Goal: Contribute content: Contribute content

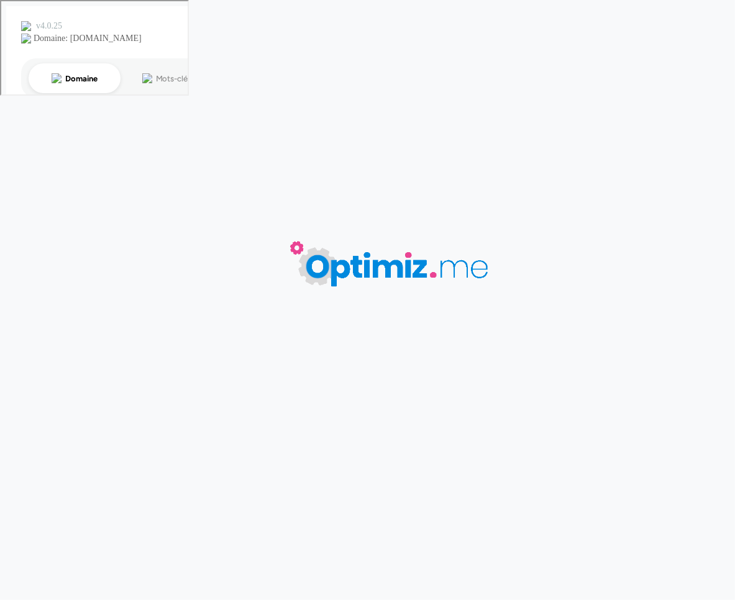
type input "Casquette publicitaire"
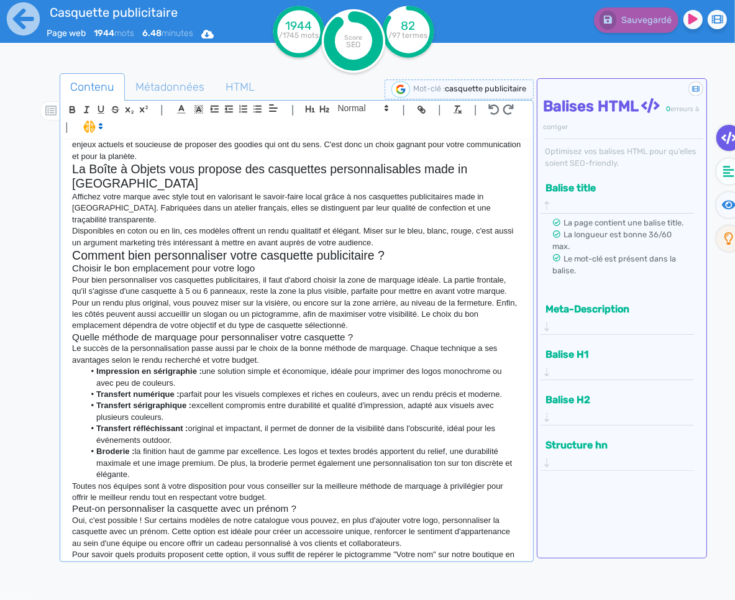
scroll to position [1238, 0]
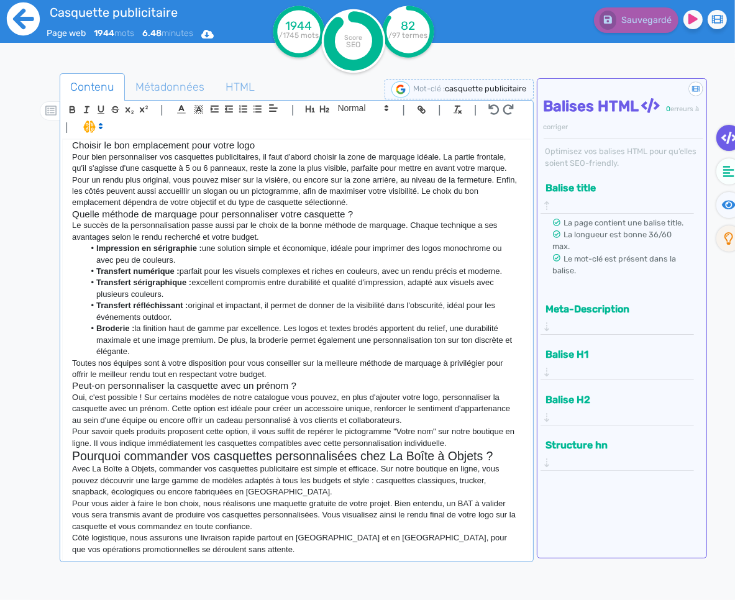
click at [22, 20] on icon at bounding box center [23, 19] width 34 height 34
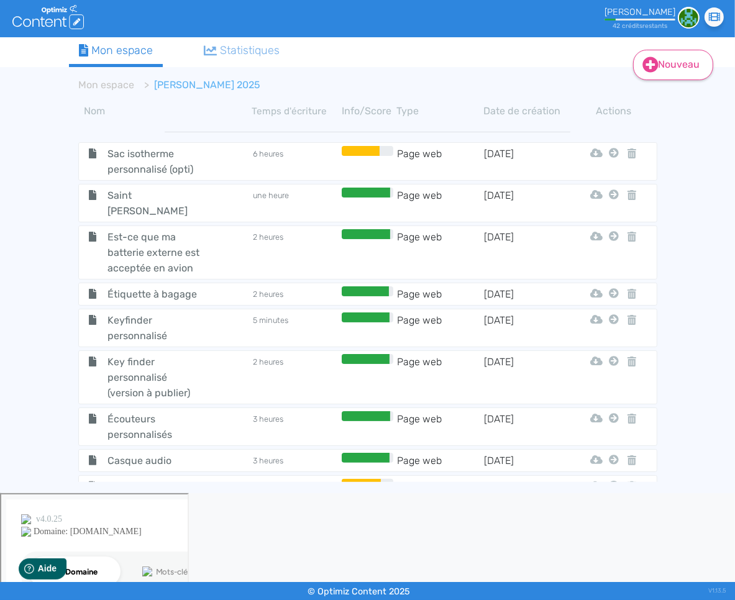
click at [675, 75] on link "Nouveau" at bounding box center [673, 65] width 80 height 30
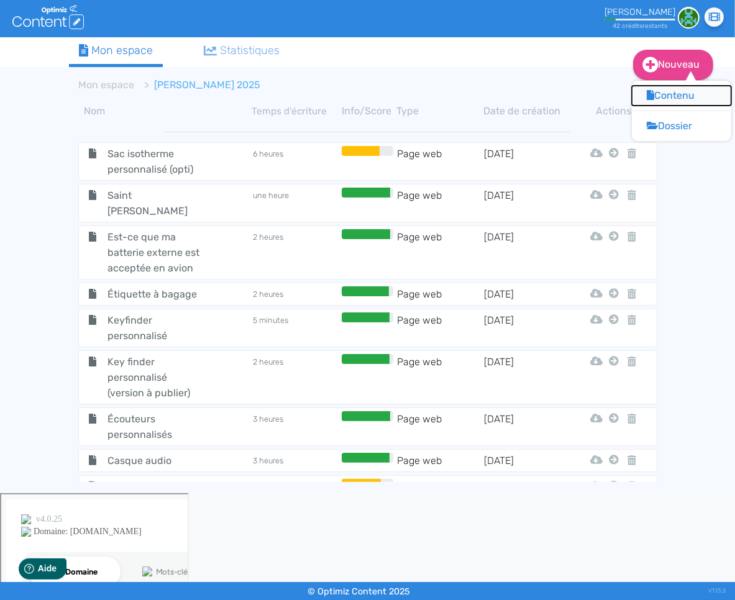
click at [667, 101] on button "Contenu" at bounding box center [681, 96] width 99 height 20
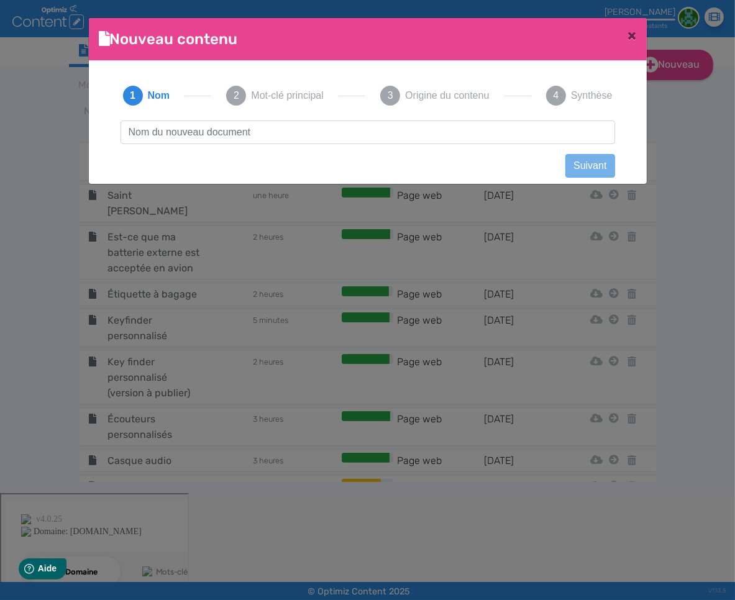
scroll to position [1, 0]
click at [338, 138] on input "text" at bounding box center [367, 132] width 494 height 24
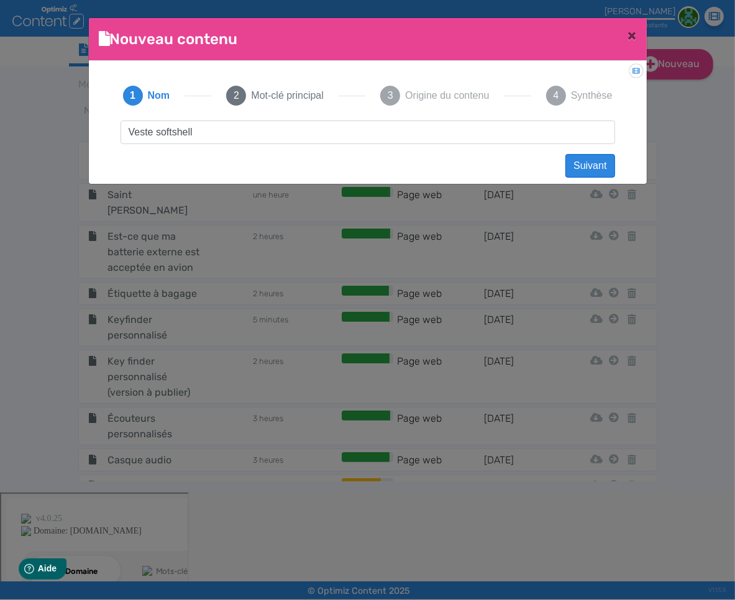
type input "Veste softshell"
click at [609, 170] on button "Suivant" at bounding box center [589, 166] width 49 height 24
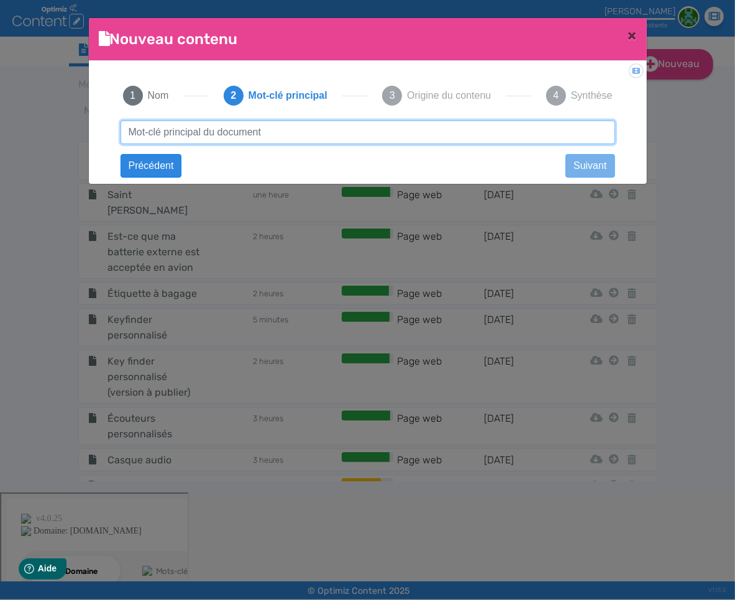
click at [400, 143] on input "text" at bounding box center [367, 132] width 494 height 24
type input "veste personnalisable"
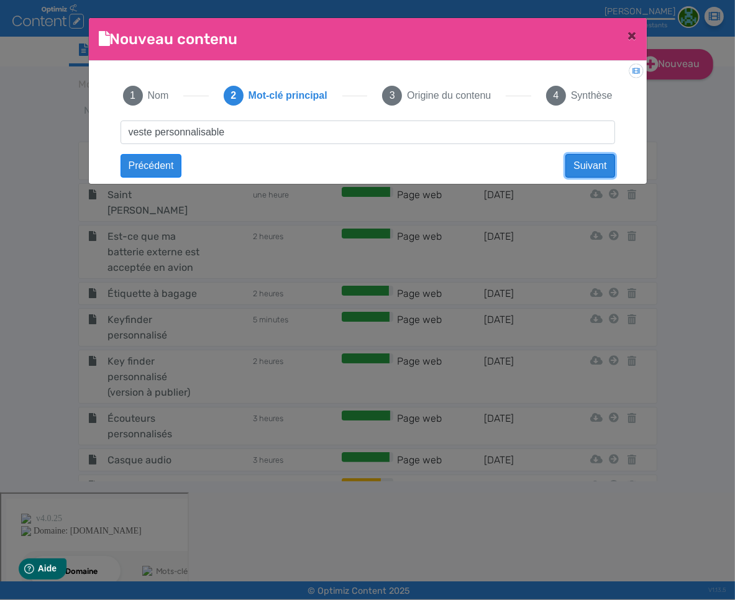
click at [584, 163] on button "Suivant" at bounding box center [589, 166] width 49 height 24
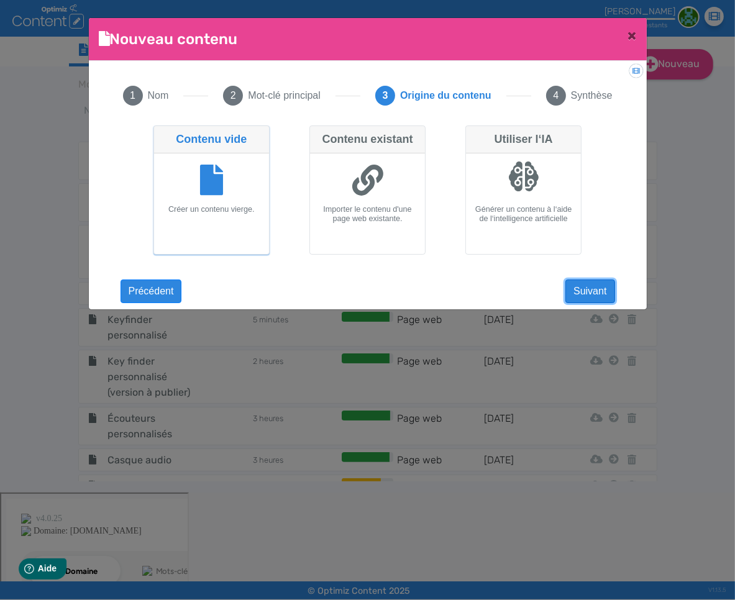
click at [572, 290] on button "Suivant" at bounding box center [589, 291] width 49 height 24
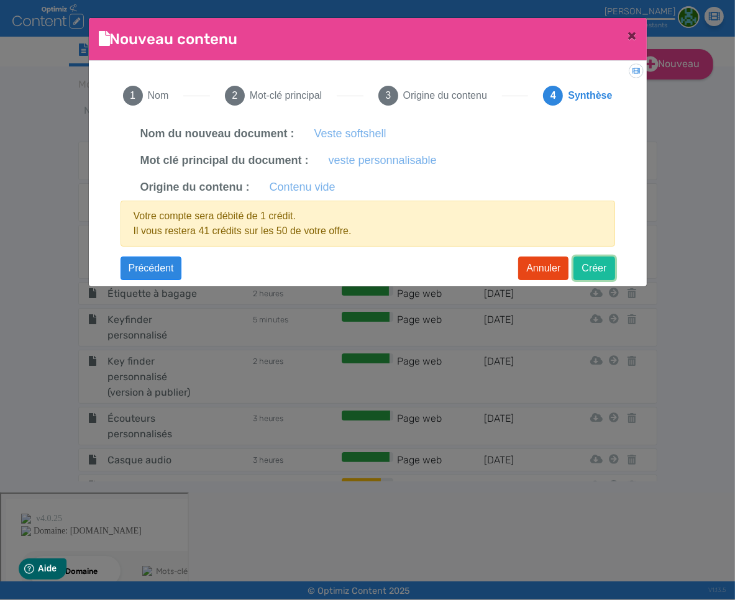
click at [584, 270] on button "Créer" at bounding box center [593, 268] width 41 height 24
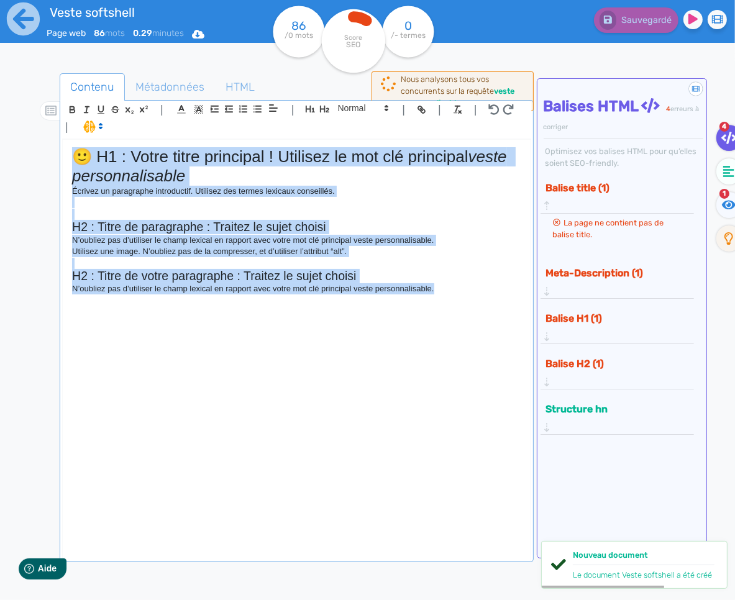
drag, startPoint x: 394, startPoint y: 276, endPoint x: -1, endPoint y: 116, distance: 426.2
click at [0, 116] on html "Veste softshell Page web 86 mots 0.29 minutes Html Pdf Word 86 /0 mots Score SE…" at bounding box center [367, 300] width 735 height 600
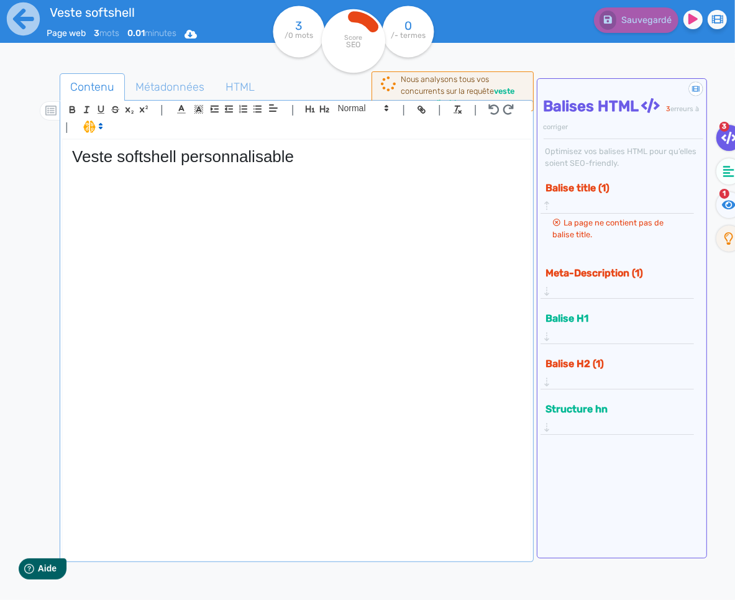
click at [287, 189] on div "Veste softshell personnalisable" at bounding box center [296, 350] width 467 height 420
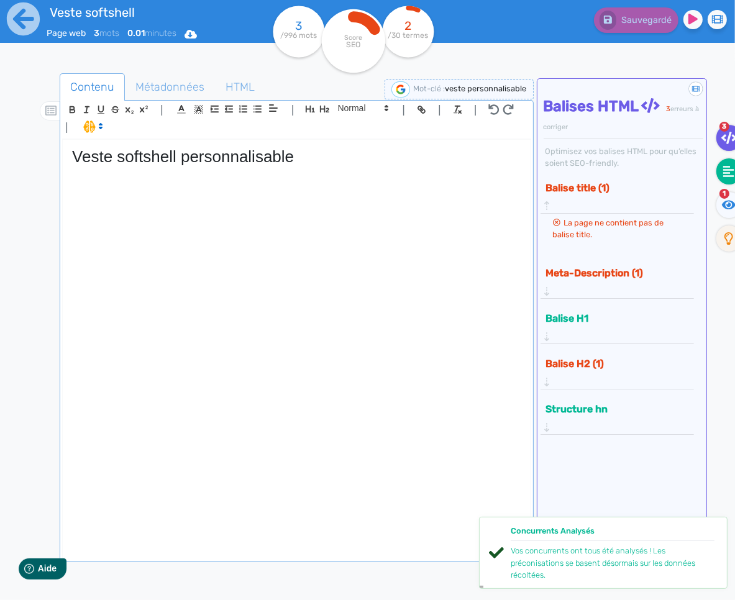
click at [722, 178] on fa-icon at bounding box center [728, 171] width 25 height 26
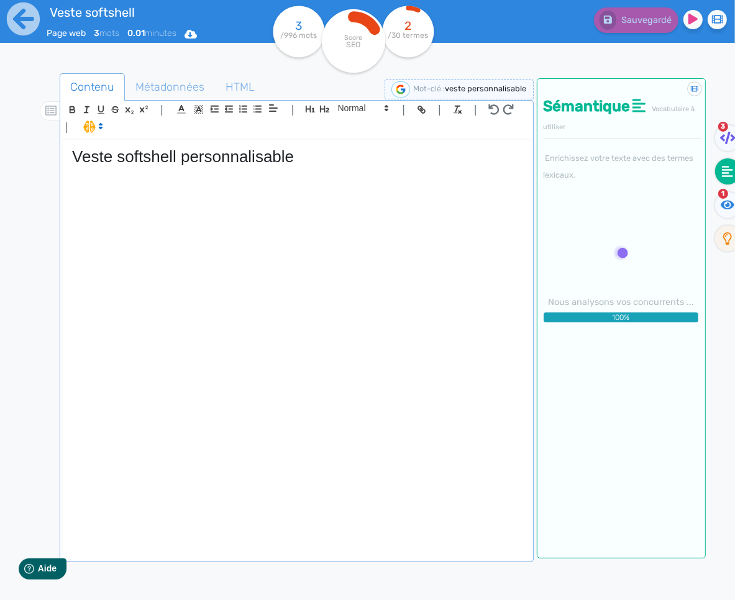
click at [237, 196] on div "Veste softshell personnalisable" at bounding box center [296, 350] width 467 height 420
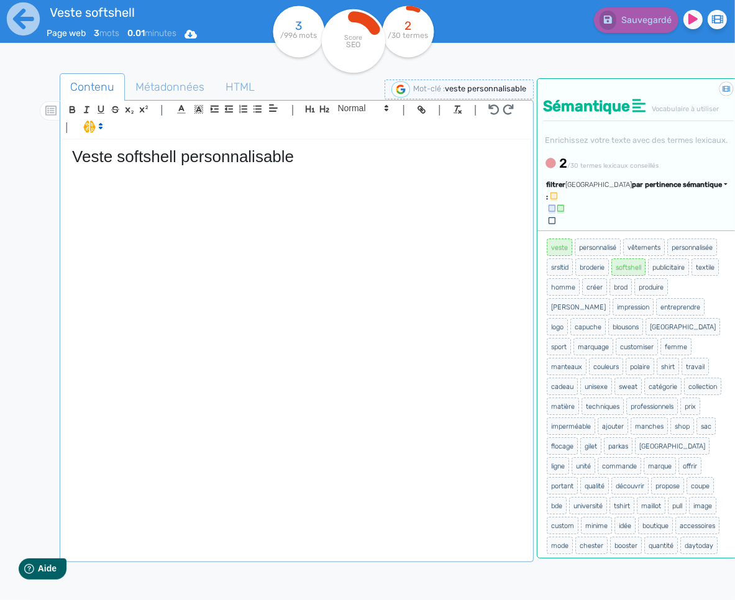
click at [642, 189] on span "par pertinence sémantique" at bounding box center [677, 185] width 90 height 8
click at [645, 230] on link "par fréquence" at bounding box center [618, 222] width 104 height 17
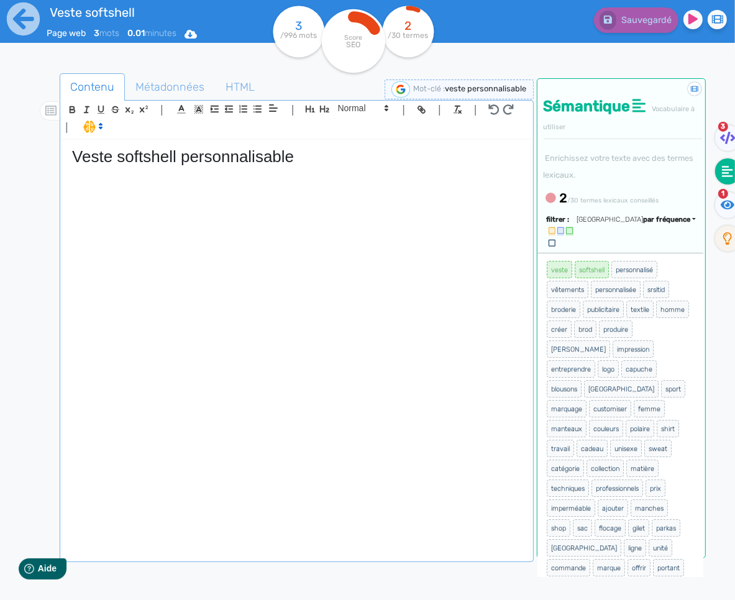
click at [181, 177] on p at bounding box center [296, 171] width 448 height 11
click at [134, 181] on div "Veste softshell personnalisable" at bounding box center [296, 350] width 467 height 420
click at [189, 175] on p at bounding box center [296, 171] width 448 height 11
click at [189, 183] on div "Veste softshell personnalisable" at bounding box center [296, 350] width 467 height 420
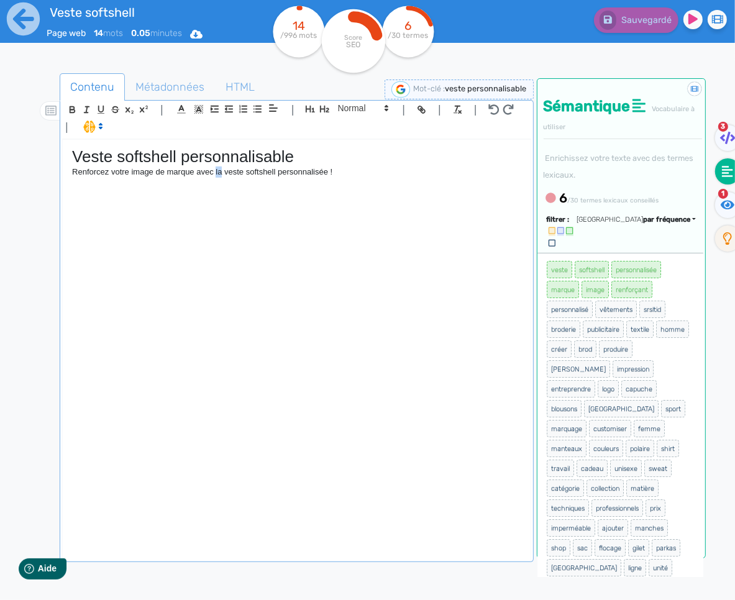
click at [217, 176] on p "Renforcez votre image de marque avec la veste softshell personnalisée !" at bounding box center [296, 171] width 448 height 11
click at [251, 171] on p "Renforcez votre image de marque avec des veste softshell personnalisée !" at bounding box center [296, 171] width 448 height 11
click at [288, 174] on p "Renforcez votre image de marque avec des vestes softshell personnalisée !" at bounding box center [296, 171] width 448 height 11
click at [338, 173] on p "Renforcez votre image de marque avec des vestes softshell personnalisée !" at bounding box center [296, 171] width 448 height 11
click at [361, 175] on p "Renforcez votre image de marque avec des vestes softshell personnalisées !" at bounding box center [296, 171] width 448 height 11
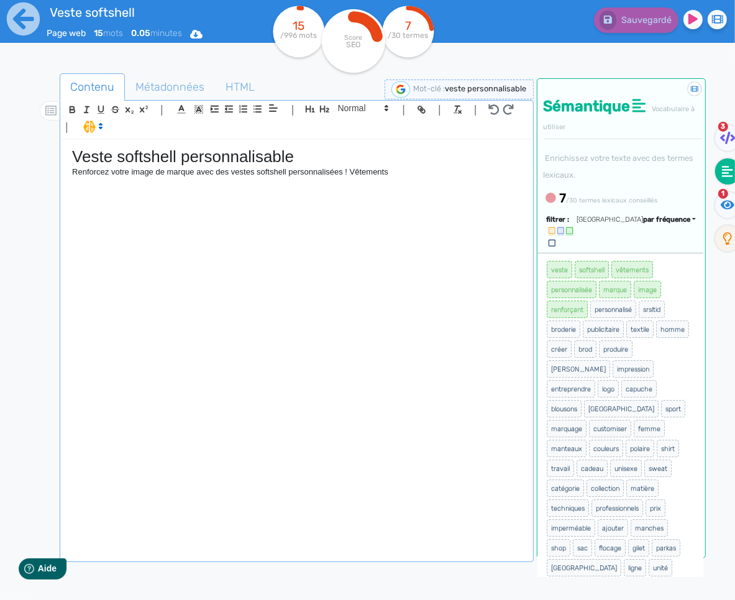
click at [312, 174] on p "Renforcez votre image de marque avec des vestes softshell personnalisées ! Vête…" at bounding box center [296, 171] width 448 height 11
click at [346, 175] on p "Renforcez votre image de marque avec des vestes softshell publicitaires ! Vêtem…" at bounding box center [296, 171] width 448 height 11
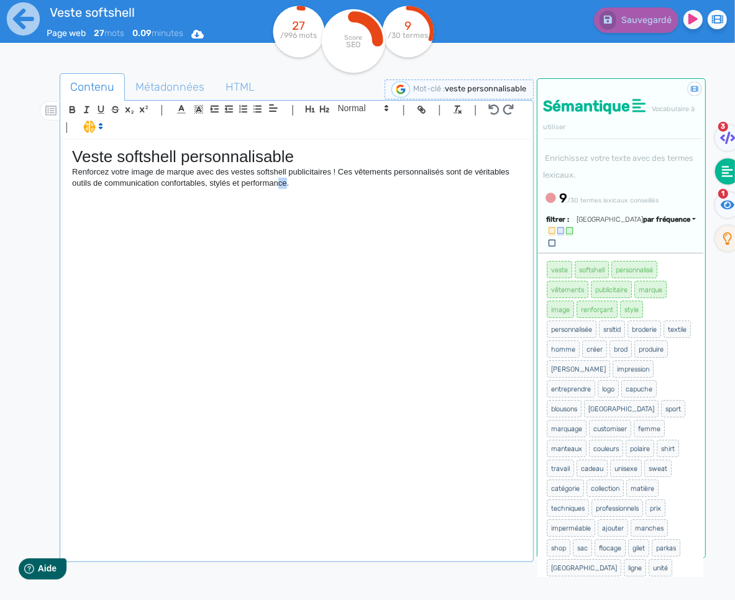
drag, startPoint x: 289, startPoint y: 185, endPoint x: 281, endPoint y: 185, distance: 7.5
click at [281, 185] on p "Renforcez votre image de marque avec des vestes softshell publicitaires ! Ces v…" at bounding box center [296, 177] width 448 height 23
click at [303, 188] on p "Renforcez votre image de marque avec des vestes softshell publicitaires ! Ces v…" at bounding box center [296, 177] width 448 height 23
click at [160, 187] on p "Renforcez votre image de marque avec des vestes softshell publicitaires ! Ces v…" at bounding box center [296, 177] width 448 height 23
drag, startPoint x: 343, startPoint y: 191, endPoint x: 53, endPoint y: 168, distance: 290.9
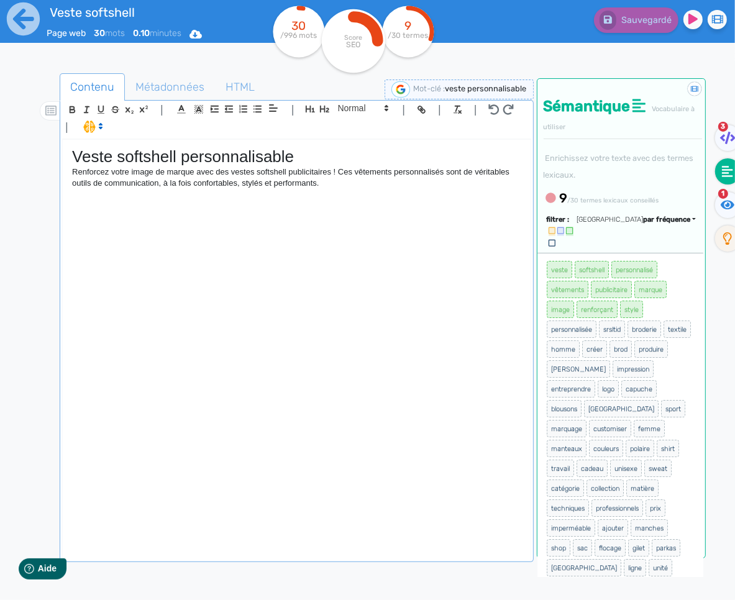
click at [53, 168] on div "Contenu Métadonnées HTML | | H3 H4 H5 H6 Normal | | | | Veste softshell personn…" at bounding box center [385, 374] width 699 height 608
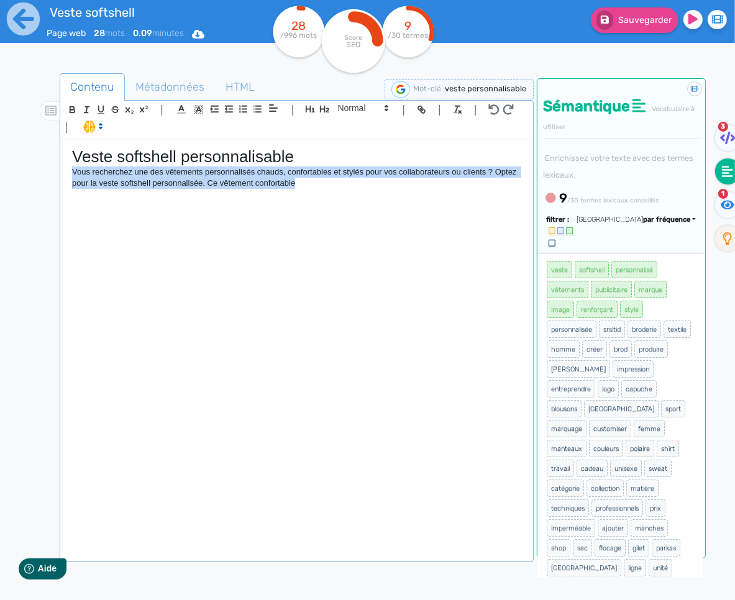
drag, startPoint x: 310, startPoint y: 183, endPoint x: 79, endPoint y: 152, distance: 232.5
click at [68, 174] on div "Veste softshell personnalisable Vous recherchez une des vêtements personnalisés…" at bounding box center [296, 350] width 467 height 420
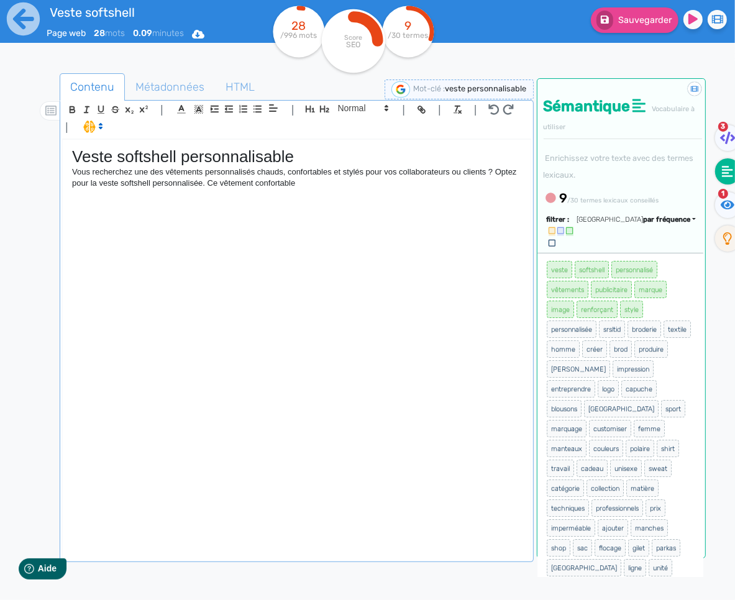
click at [93, 125] on span at bounding box center [92, 126] width 29 height 12
click at [111, 171] on span at bounding box center [105, 171] width 45 height 19
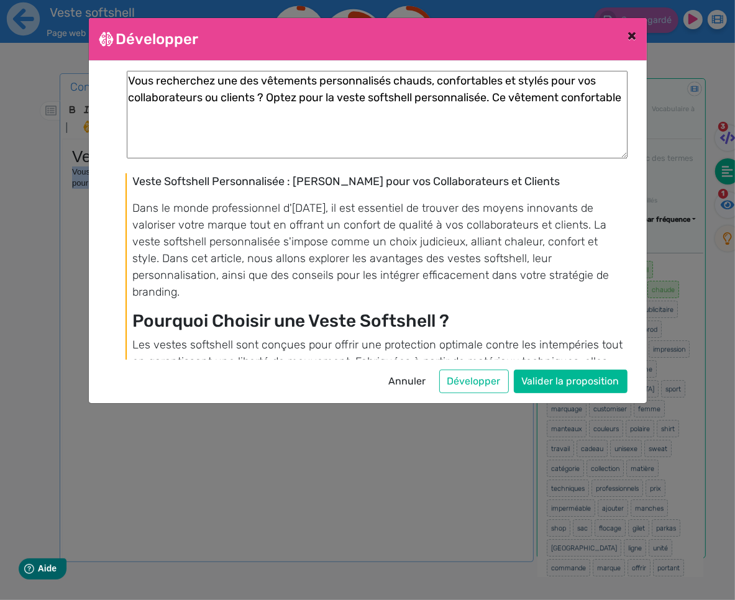
scroll to position [72, 0]
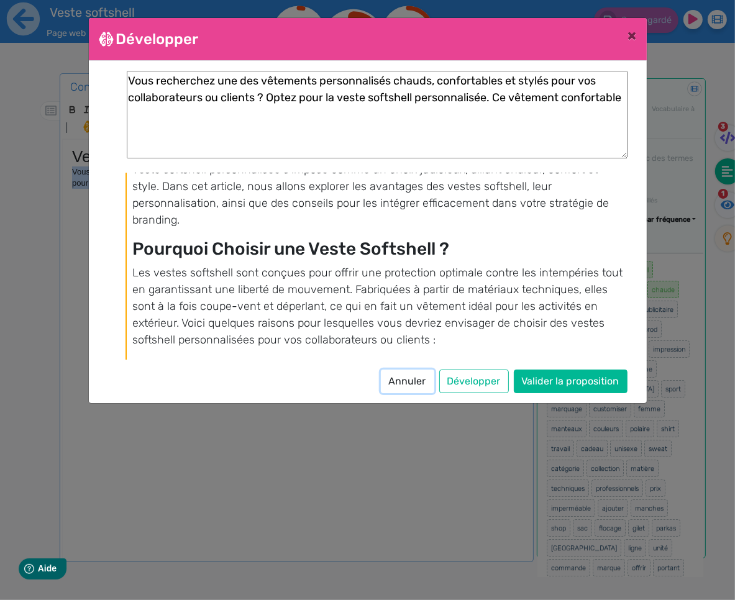
click at [411, 381] on button "Annuler" at bounding box center [407, 382] width 53 height 24
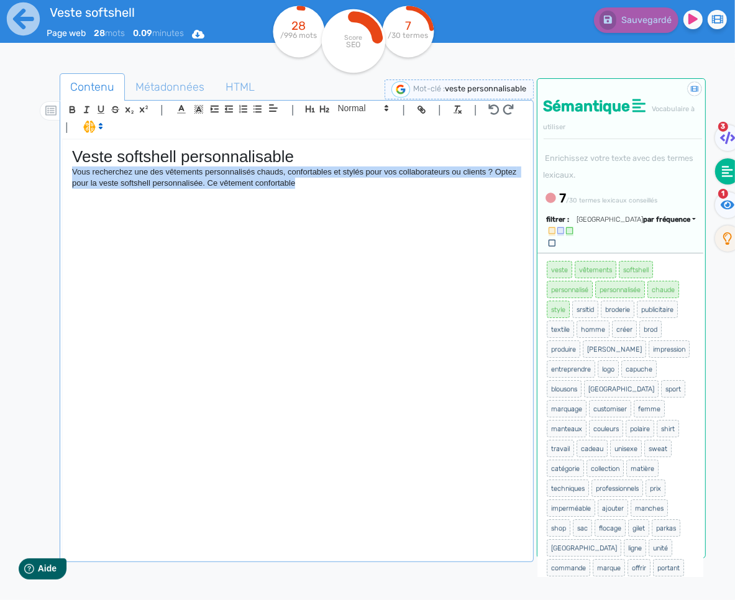
click at [379, 271] on div "Veste softshell personnalisable Vous recherchez une des vêtements personnalisés…" at bounding box center [296, 350] width 467 height 420
drag, startPoint x: 320, startPoint y: 205, endPoint x: 52, endPoint y: 170, distance: 270.6
click at [52, 170] on div "Contenu Métadonnées HTML | | H3 H4 H5 H6 Normal | | | | Veste softshell personn…" at bounding box center [385, 374] width 699 height 608
copy p "Vous recherchez une des vêtements personnalisés chauds, confortables et stylés …"
click at [307, 189] on p "Vous recherchez une des vêtements personnalisés chauds, confortables et stylés …" at bounding box center [296, 177] width 448 height 23
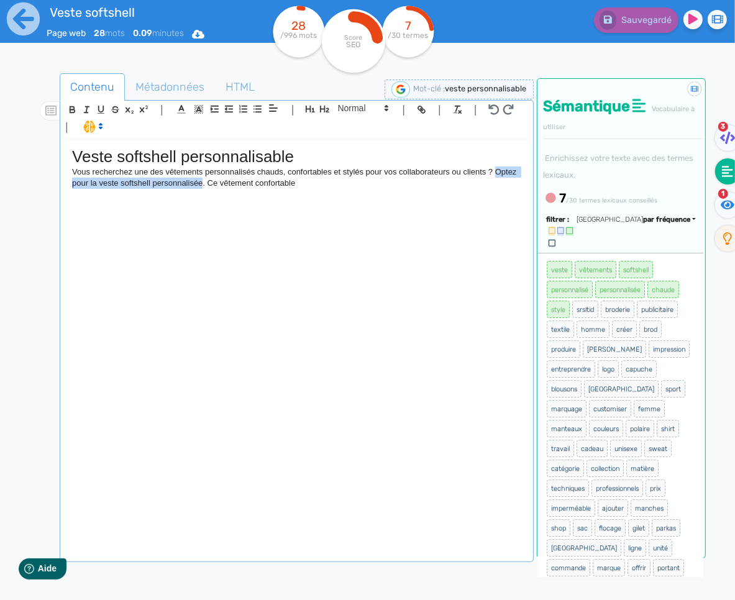
drag, startPoint x: 202, startPoint y: 184, endPoint x: 500, endPoint y: 175, distance: 297.6
click at [500, 175] on p "Vous recherchez une des vêtements personnalisés chauds, confortables et stylés …" at bounding box center [296, 177] width 448 height 23
click at [324, 192] on div "Veste softshell personnalisable Vous recherchez une des vêtements personnalisés…" at bounding box center [296, 350] width 467 height 420
click at [282, 188] on p "Vous recherchez une des vêtements personnalisés chauds, confortables et stylés …" at bounding box center [296, 177] width 448 height 23
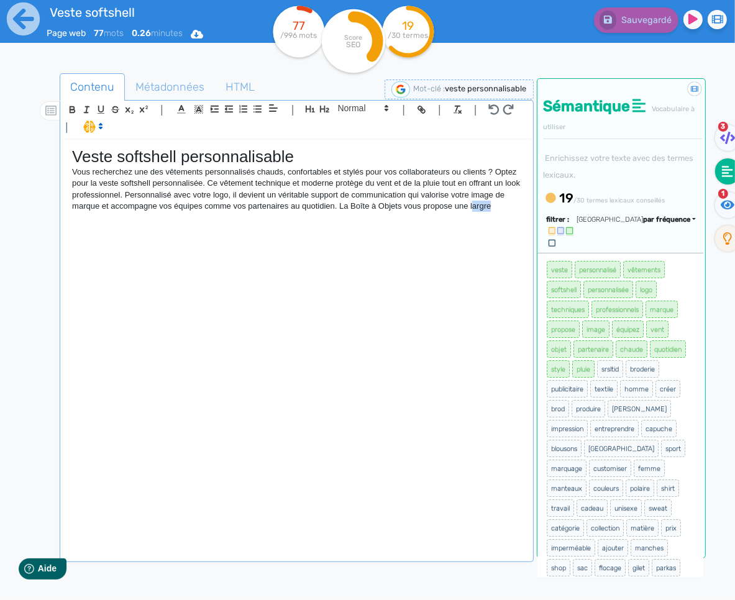
drag, startPoint x: 510, startPoint y: 209, endPoint x: 488, endPoint y: 209, distance: 23.0
click at [488, 209] on p "Vous recherchez une des vêtements personnalisés chauds, confortables et stylés …" at bounding box center [296, 189] width 448 height 46
click at [152, 222] on p "Vous recherchez une des vêtements personnalisés chauds, confortables et stylés …" at bounding box center [296, 194] width 448 height 57
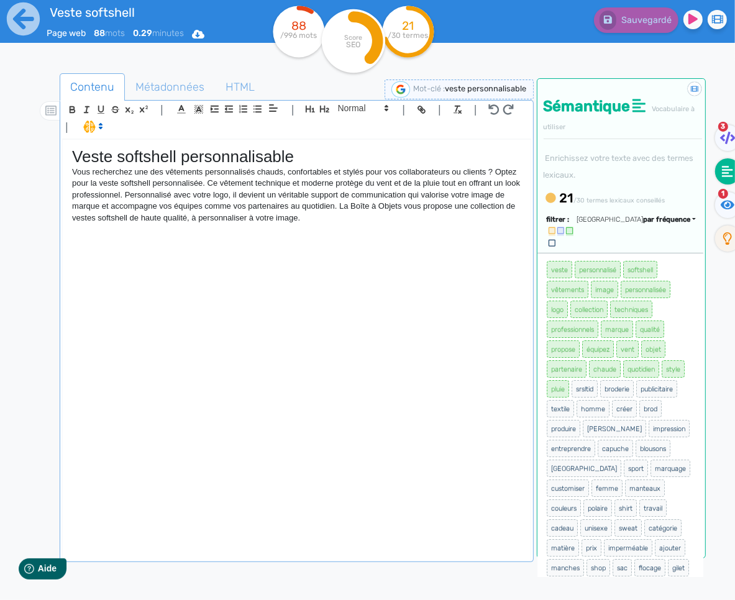
click at [405, 204] on p "Vous recherchez une des vêtements personnalisés chauds, confortables et stylés …" at bounding box center [296, 194] width 448 height 57
click at [378, 220] on p "Vous recherchez une des vêtements personnalisés chauds, confortables et stylés …" at bounding box center [296, 194] width 448 height 57
click at [319, 114] on icon "button" at bounding box center [324, 109] width 11 height 11
click at [243, 277] on div "Veste softshell personnalisable Vous recherchez une des vêtements personnalisés…" at bounding box center [296, 350] width 467 height 420
click at [211, 247] on p at bounding box center [296, 243] width 448 height 11
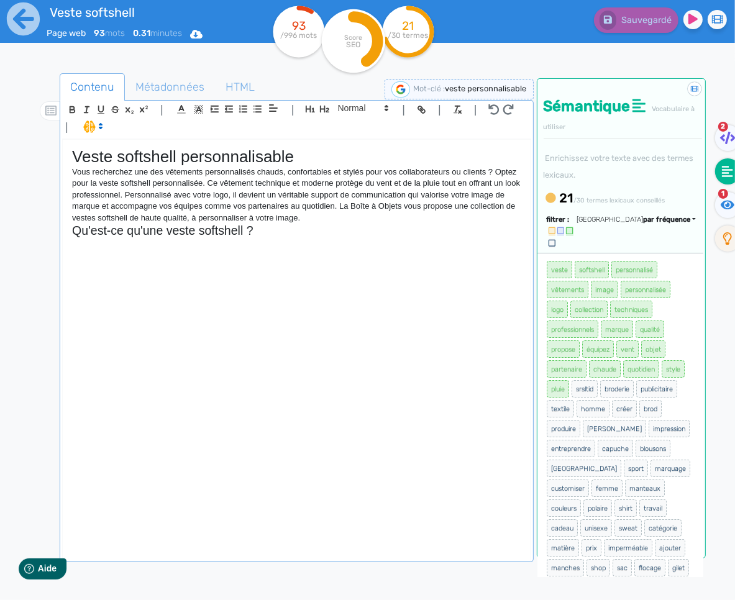
click at [212, 256] on div "Veste softshell personnalisable Vous recherchez une des vêtements personnalisés…" at bounding box center [296, 350] width 467 height 420
click at [188, 253] on div "Veste softshell personnalisable Vous recherchez une des vêtements personnalisés…" at bounding box center [296, 350] width 467 height 420
click at [196, 248] on p at bounding box center [296, 243] width 448 height 11
click at [16, 13] on icon at bounding box center [23, 18] width 33 height 33
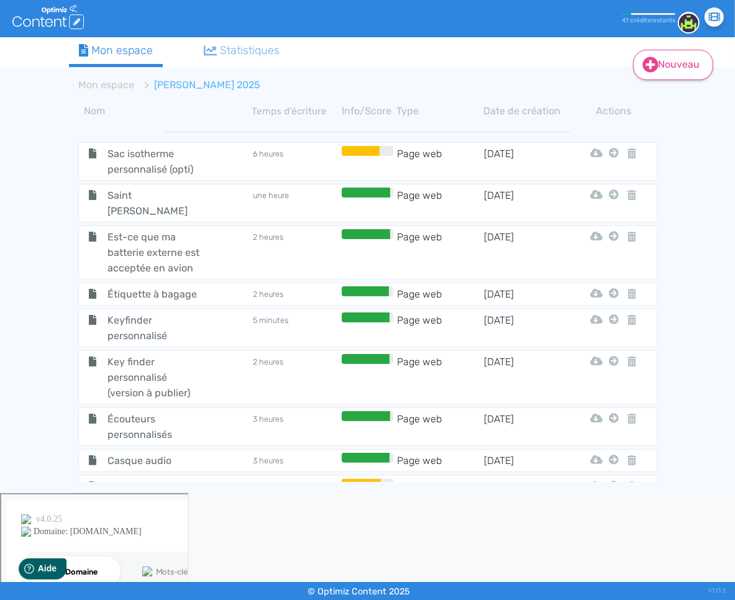
click at [689, 63] on link "Nouveau" at bounding box center [673, 65] width 80 height 30
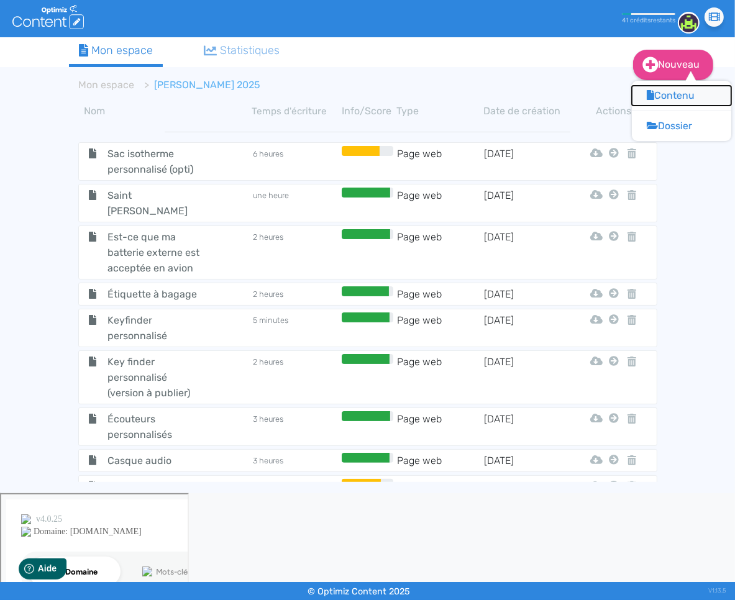
click at [685, 89] on button "Contenu" at bounding box center [681, 96] width 99 height 20
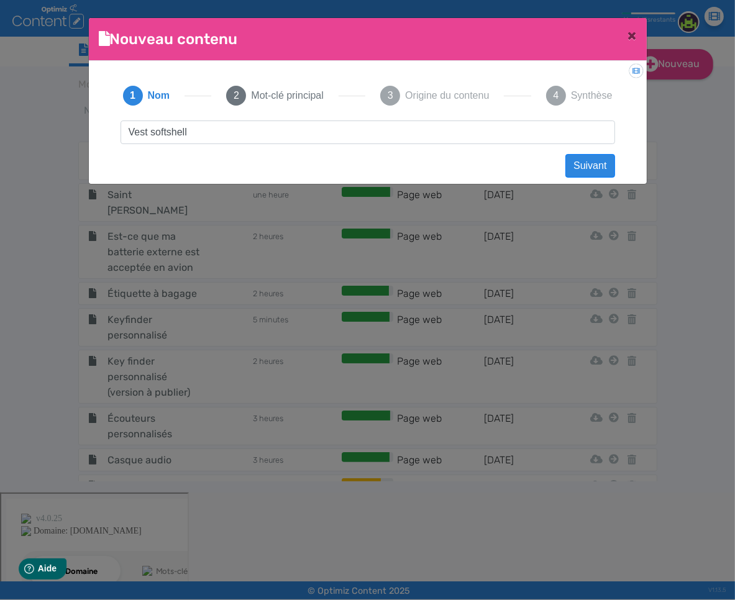
type input "Vest softshell 2"
click button "Suivant" at bounding box center [589, 166] width 49 height 24
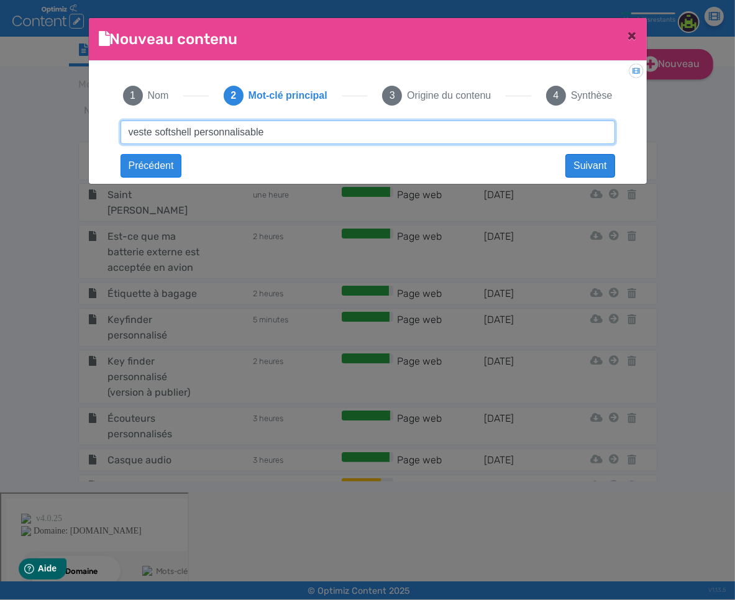
type input "veste softshell personnalisable"
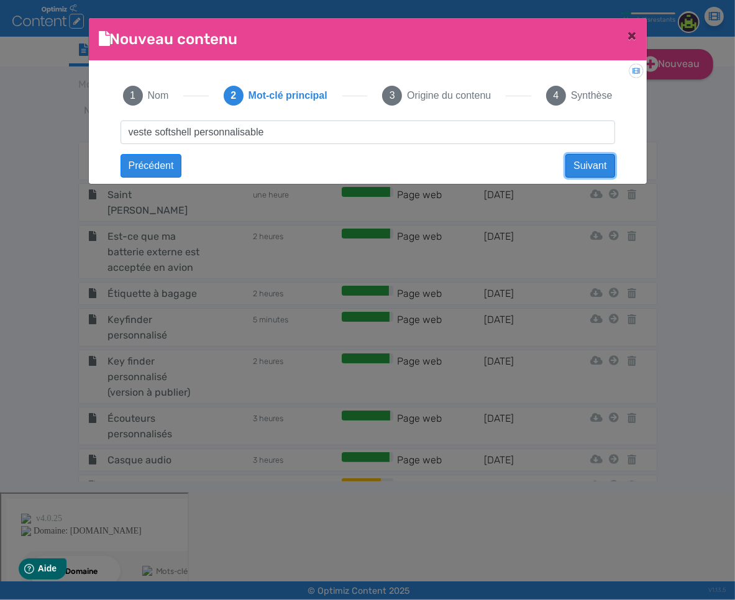
click at [598, 163] on button "Suivant" at bounding box center [589, 166] width 49 height 24
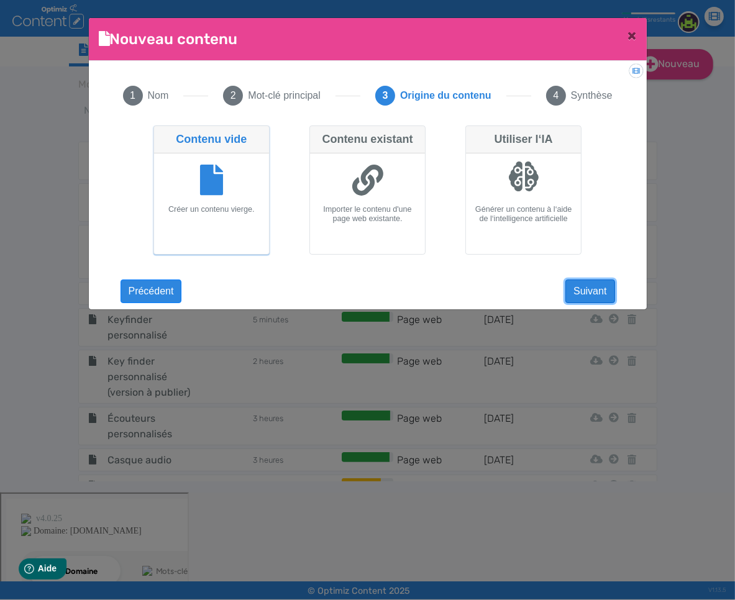
drag, startPoint x: 589, startPoint y: 291, endPoint x: 592, endPoint y: 270, distance: 21.3
click at [589, 291] on button "Suivant" at bounding box center [589, 291] width 49 height 24
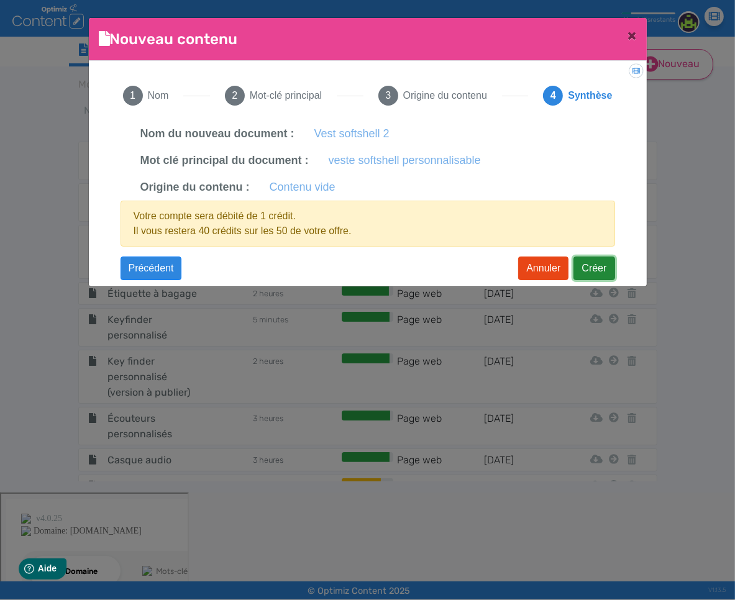
drag, startPoint x: 581, startPoint y: 273, endPoint x: 640, endPoint y: 61, distance: 220.6
click at [581, 273] on button "Créer" at bounding box center [593, 268] width 41 height 24
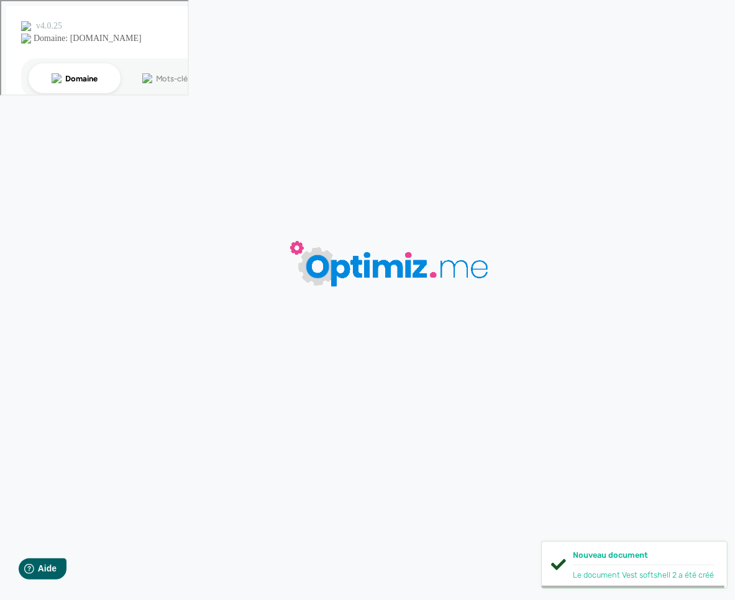
type input "Vest softshell 2"
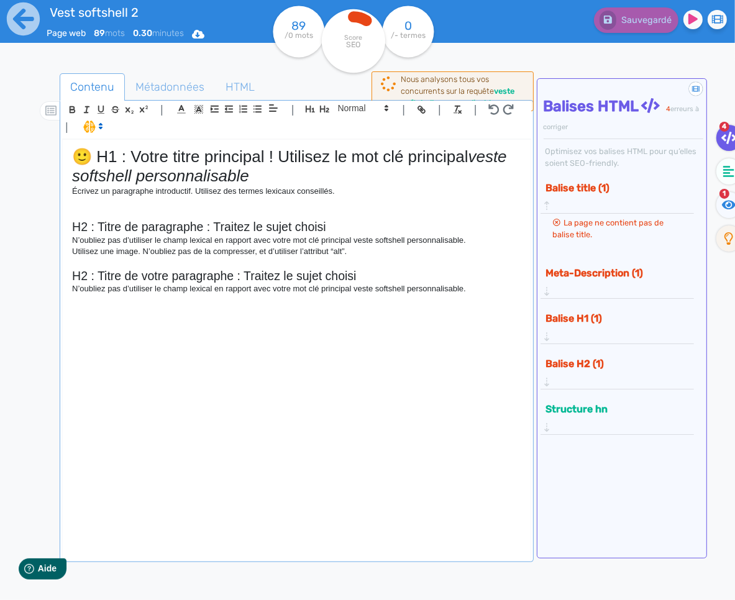
click at [205, 296] on div "🙂 H1 : Votre titre principal ! Utilisez le mot clé principal veste softshell pe…" at bounding box center [296, 350] width 467 height 420
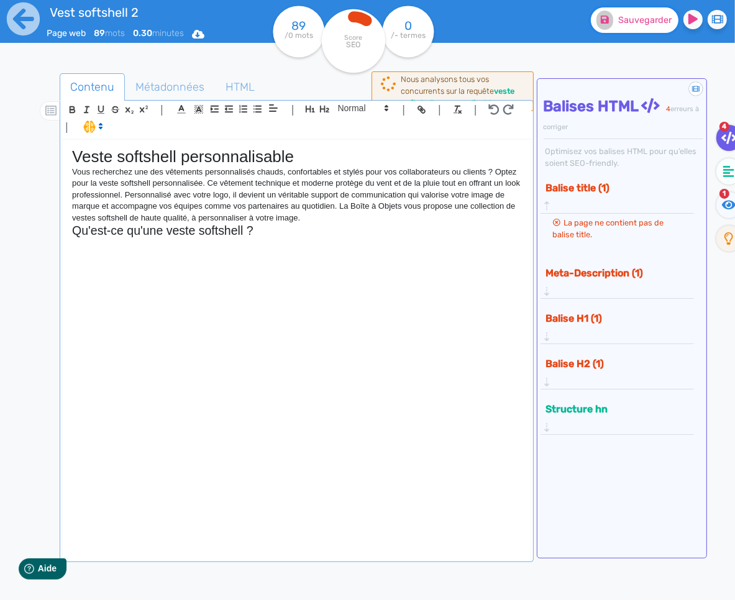
click at [650, 27] on button "Sauvegarder" at bounding box center [635, 19] width 88 height 25
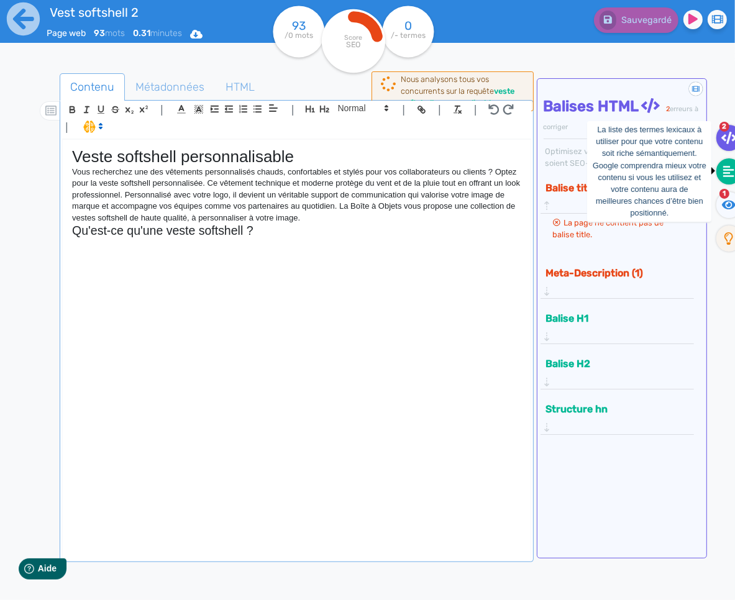
click at [726, 178] on fa-icon at bounding box center [728, 171] width 25 height 26
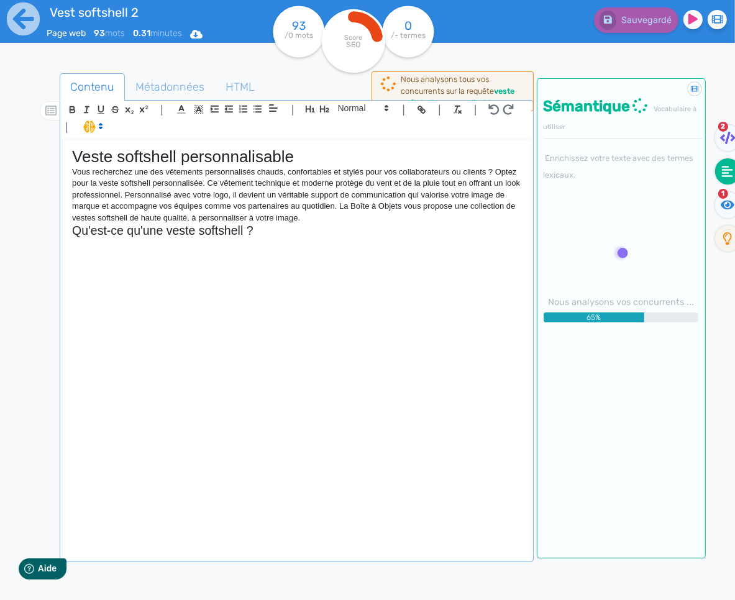
click at [242, 259] on div "Veste softshell personnalisable Vous recherchez une des vêtements personnalisés…" at bounding box center [296, 350] width 467 height 420
click at [225, 255] on div "Veste softshell personnalisable Vous recherchez une des vêtements personnalisés…" at bounding box center [296, 350] width 467 height 420
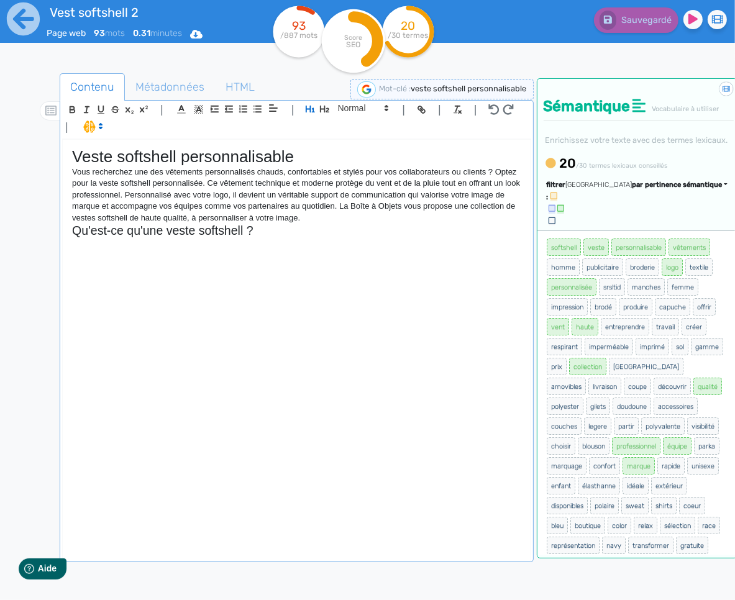
drag, startPoint x: 151, startPoint y: 230, endPoint x: 136, endPoint y: 260, distance: 33.3
click at [151, 230] on h2 "Qu'est-ce qu'une veste softshell ?" at bounding box center [296, 231] width 448 height 14
click at [136, 260] on div "Veste softshell personnalisable Vous recherchez une des vêtements personnalisés…" at bounding box center [296, 350] width 467 height 420
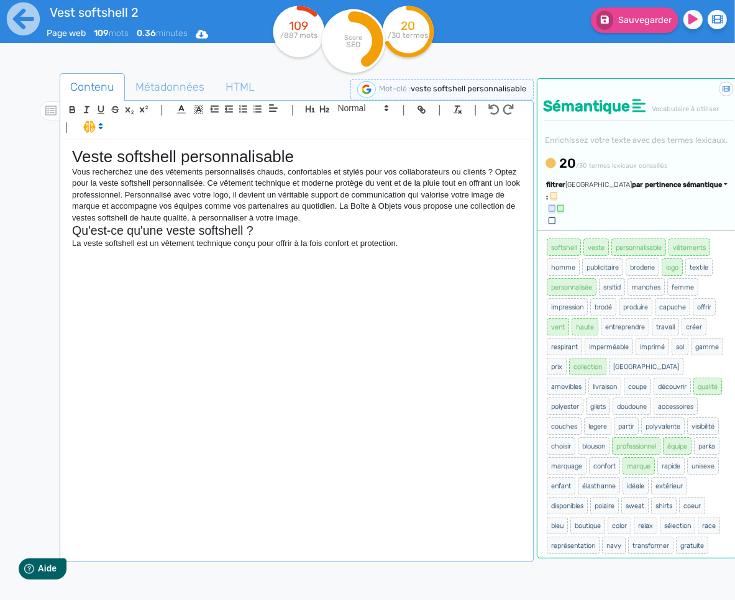
click at [685, 189] on span "par pertinence sémantique" at bounding box center [677, 185] width 90 height 8
click at [665, 230] on link "par fréquence" at bounding box center [618, 222] width 104 height 17
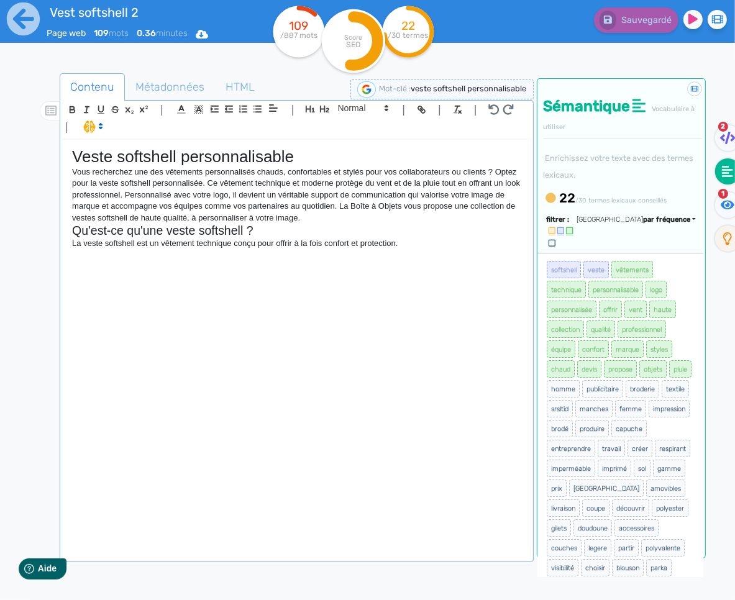
click at [429, 244] on p "La veste softshell est un vêtement technique conçu pour offrir à la fois confor…" at bounding box center [296, 243] width 448 height 11
click at [411, 266] on div "Veste softshell personnalisable Vous recherchez une des vêtements personnalisés…" at bounding box center [296, 350] width 467 height 420
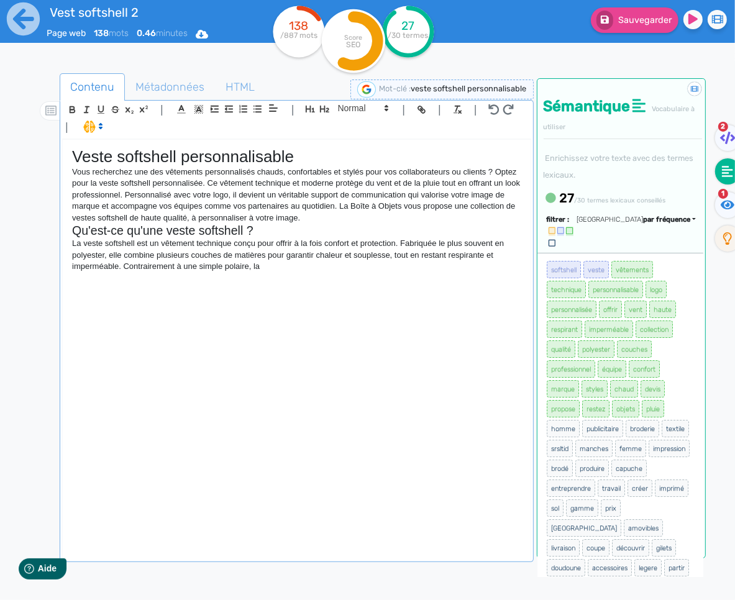
click at [124, 271] on p "La veste softshell est un vêtement technique conçu pour offrir à la fois confor…" at bounding box center [296, 255] width 448 height 34
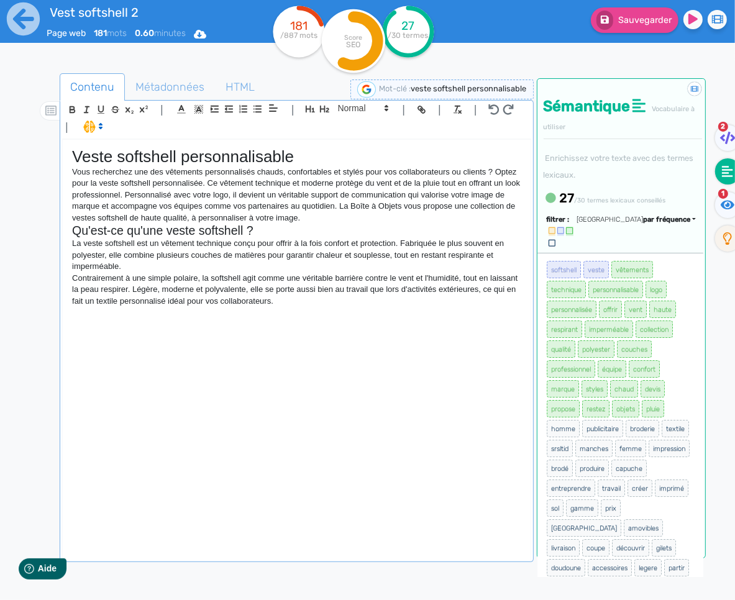
click at [129, 290] on p "Contrairement à une simple polaire, la softshell agit comme une véritable barri…" at bounding box center [296, 290] width 448 height 34
click at [131, 291] on p "Contrairement à une simple polaire, la softshell agit comme une véritable barri…" at bounding box center [296, 290] width 448 height 34
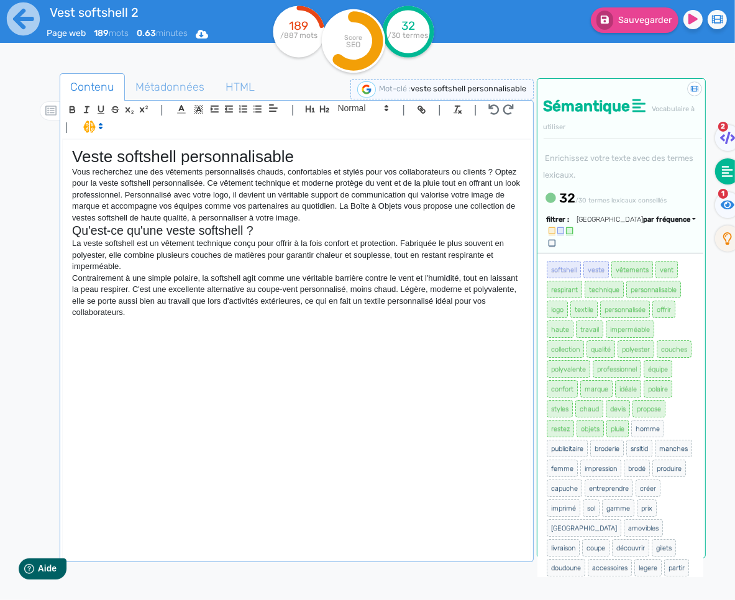
click at [75, 303] on p "Contrairement à une simple polaire, la softshell agit comme une véritable barri…" at bounding box center [296, 296] width 448 height 46
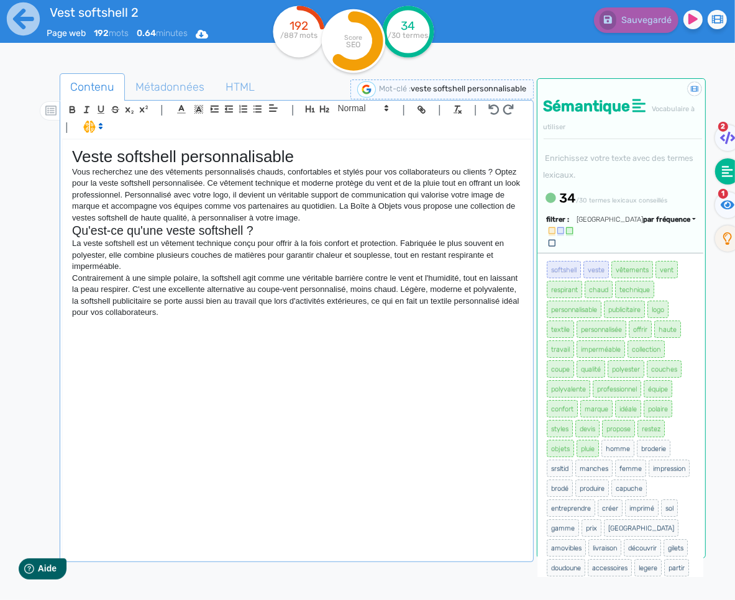
click at [198, 279] on p "Contrairement à une simple polaire, la softshell agit comme une véritable barri…" at bounding box center [296, 296] width 448 height 46
click at [199, 279] on p "Contrairement à une simple polaire, la softshell agit comme une véritable barri…" at bounding box center [296, 296] width 448 height 46
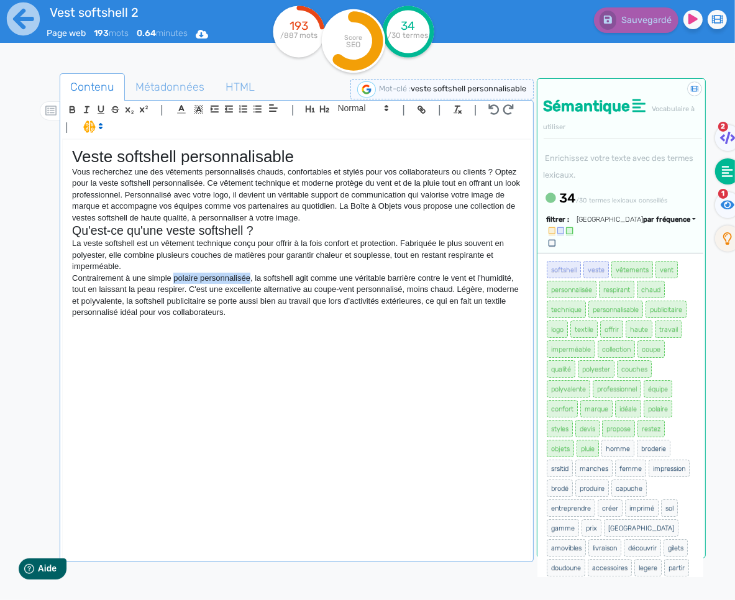
drag, startPoint x: 251, startPoint y: 278, endPoint x: 174, endPoint y: 281, distance: 77.0
click at [174, 281] on p "Contrairement à une simple polaire personnalisée, la softshell agit comme une v…" at bounding box center [296, 296] width 448 height 46
click at [418, 107] on icon "button" at bounding box center [420, 108] width 4 height 4
paste input "[URL][DOMAIN_NAME]"
click at [292, 305] on link at bounding box center [285, 300] width 63 height 9
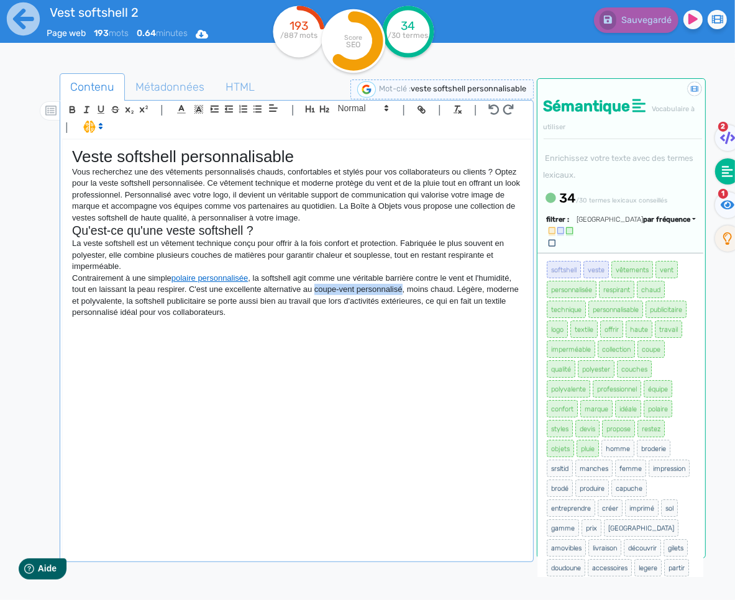
drag, startPoint x: 389, startPoint y: 290, endPoint x: 315, endPoint y: 291, distance: 73.9
click at [315, 291] on p "Contrairement à une simple polaire personnalisée , la softshell agit comme une …" at bounding box center [296, 296] width 448 height 46
click at [417, 101] on div "| | H3 H4 H5 H6 Normal | | | |" at bounding box center [296, 120] width 468 height 39
click at [421, 112] on icon "button" at bounding box center [423, 111] width 4 height 4
paste input "[URL][DOMAIN_NAME]"
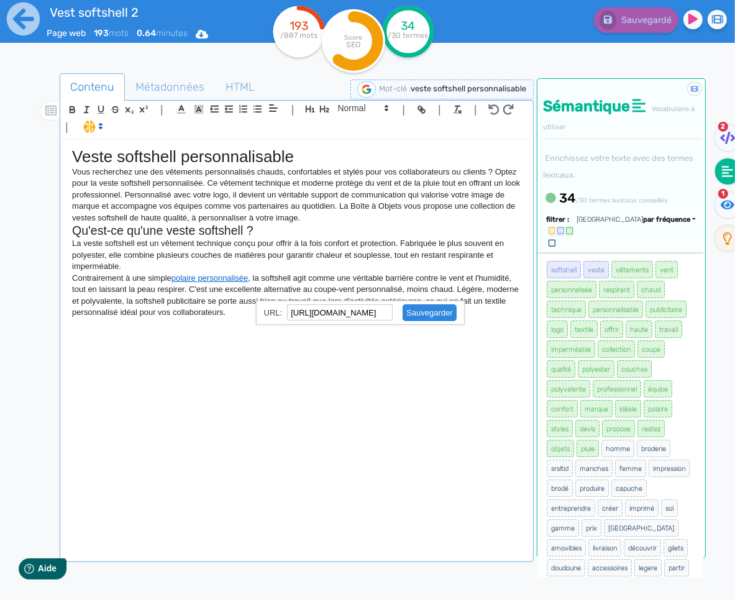
scroll to position [0, 143]
type input "[URL][DOMAIN_NAME]"
click at [416, 313] on link at bounding box center [423, 312] width 63 height 9
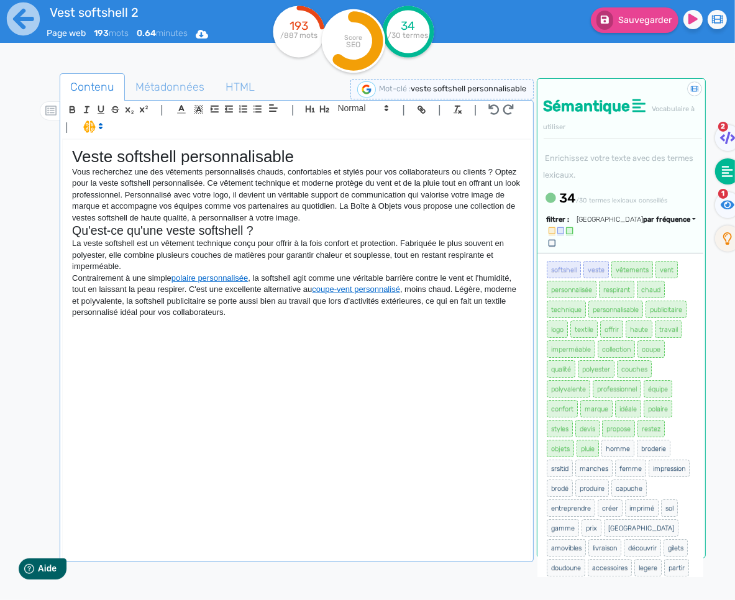
click at [407, 326] on div "Veste softshell personnalisable Vous recherchez une des vêtements personnalisés…" at bounding box center [296, 350] width 467 height 420
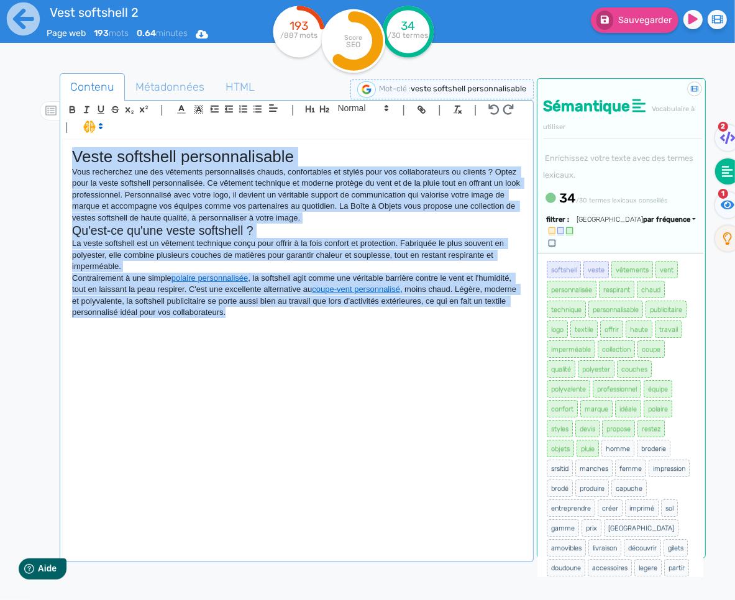
copy div "Lorem ipsumdolo sitametconsecte Adip elitseddoe tem inc utlaboree doloremagnaal…"
click at [278, 327] on div "Veste softshell personnalisable Vous recherchez une des vêtements personnalisés…" at bounding box center [296, 350] width 467 height 420
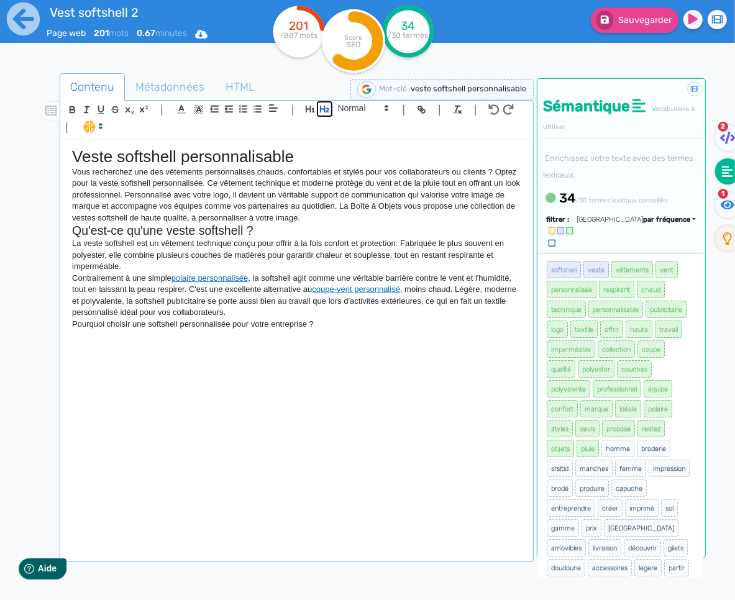
click at [327, 113] on icon "button" at bounding box center [324, 109] width 11 height 11
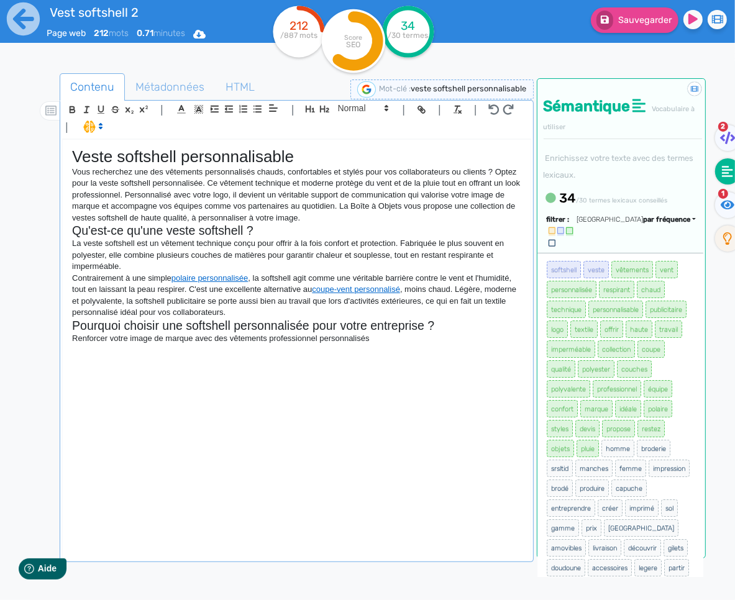
click at [318, 341] on p "Renforcer votre image de marque avec des vêtements professionnel personnalisés" at bounding box center [296, 338] width 448 height 11
click at [344, 109] on span at bounding box center [362, 108] width 61 height 15
click at [348, 127] on span at bounding box center [362, 130] width 50 height 22
click at [460, 343] on h3 "Renforcer votre image de marque avec des vêtements professionnels personnalisés" at bounding box center [296, 338] width 448 height 11
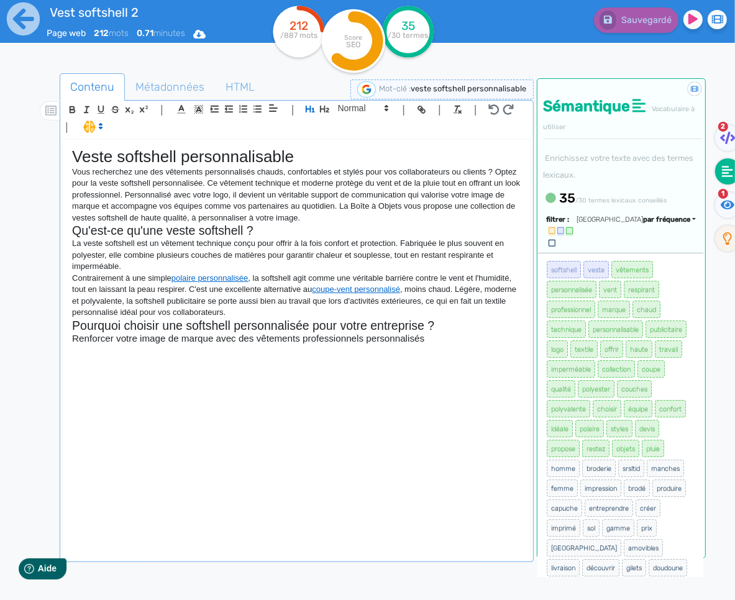
click at [427, 344] on h3 "Renforcer votre image de marque avec des vêtements professionnels personnalisés" at bounding box center [296, 338] width 448 height 11
drag, startPoint x: 429, startPoint y: 342, endPoint x: 364, endPoint y: 342, distance: 65.2
click at [364, 342] on h3 "Renforcer votre image de marque avec des vêtements professionnels personnalisés" at bounding box center [296, 338] width 448 height 11
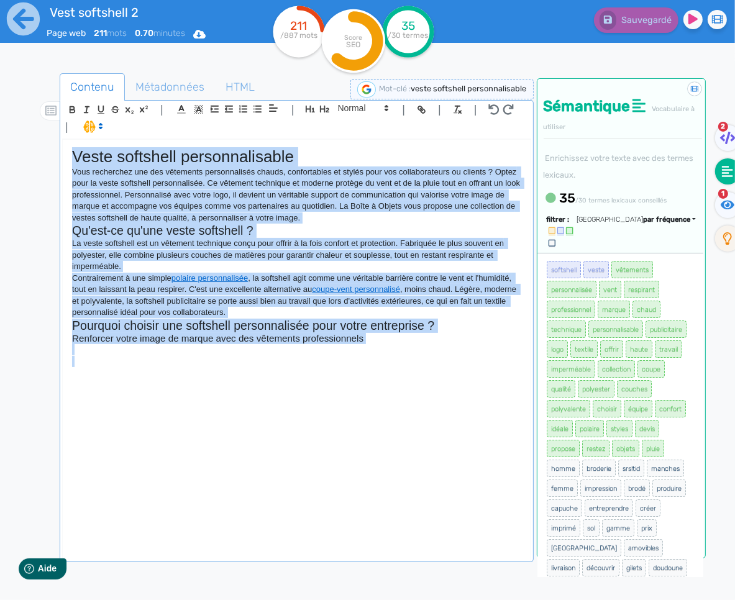
click at [293, 365] on p at bounding box center [296, 361] width 448 height 11
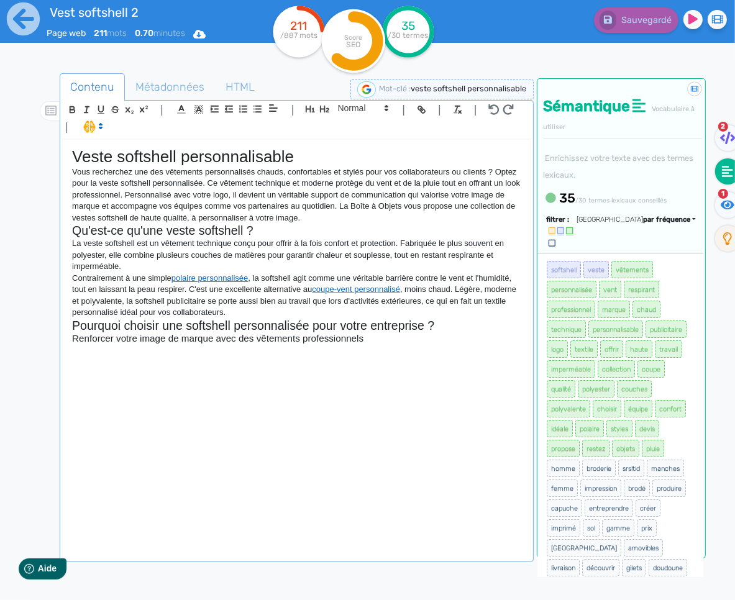
click at [242, 365] on div "Veste softshell personnalisable Vous recherchez une des vêtements personnalisés…" at bounding box center [296, 350] width 467 height 420
click at [247, 365] on div "Veste softshell personnalisable Vous recherchez une des vêtements personnalisés…" at bounding box center [296, 350] width 467 height 420
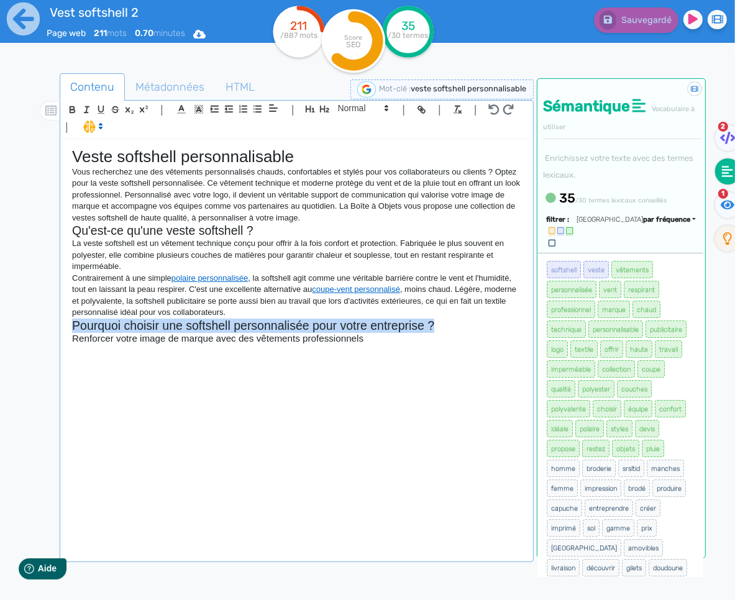
drag, startPoint x: 438, startPoint y: 325, endPoint x: 71, endPoint y: 321, distance: 366.4
click at [72, 321] on h2 "Pourquoi choisir une softshell personnalisée pour votre entreprise ?" at bounding box center [296, 326] width 448 height 14
copy h2 "Pourquoi choisir une softshell personnalisée pour votre entreprise ?"
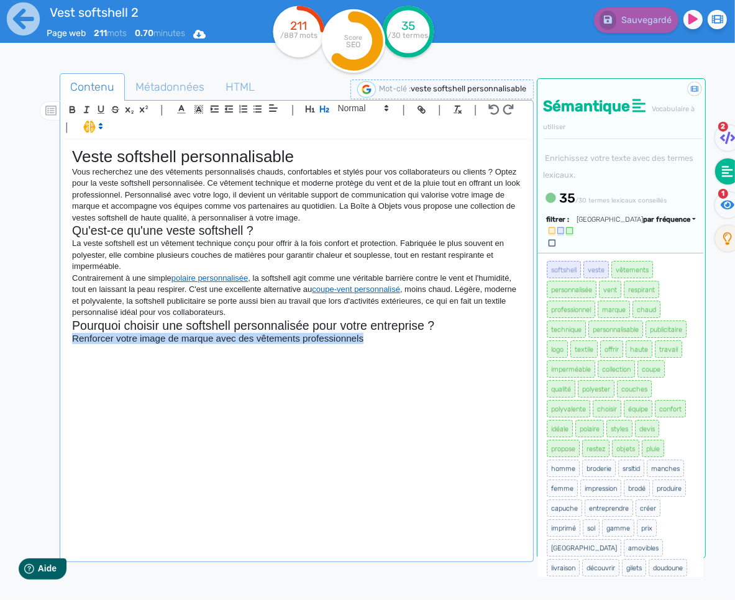
drag, startPoint x: 371, startPoint y: 342, endPoint x: 71, endPoint y: 341, distance: 299.3
click at [72, 341] on h3 "Renforcer votre image de marque avec des vêtements professionnels" at bounding box center [296, 338] width 448 height 11
copy h3 "Renforcer votre image de marque avec des vêtements professionnels"
click at [347, 374] on div "Veste softshell personnalisable Vous recherchez une des vêtements personnalisés…" at bounding box center [296, 350] width 467 height 420
click at [338, 371] on div "Veste softshell personnalisable Vous recherchez une des vêtements personnalisés…" at bounding box center [296, 350] width 467 height 420
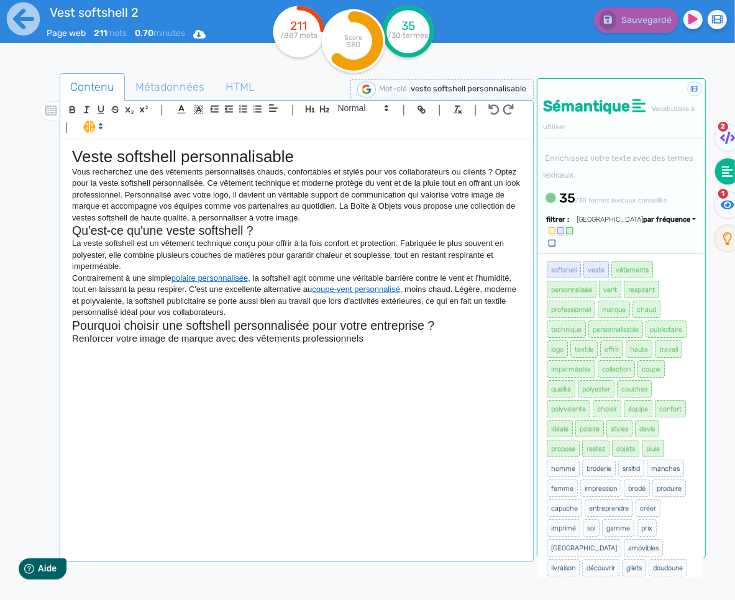
click at [339, 367] on div "Veste softshell personnalisable Vous recherchez une des vêtements personnalisés…" at bounding box center [296, 350] width 467 height 420
drag, startPoint x: 287, startPoint y: 363, endPoint x: 302, endPoint y: 360, distance: 15.2
click at [292, 362] on div "Veste softshell personnalisable Vous recherchez une des vêtements personnalisés…" at bounding box center [296, 350] width 467 height 420
click at [168, 373] on div "Veste softshell personnalisable Vous recherchez une des vêtements personnalisés…" at bounding box center [296, 350] width 467 height 420
click at [178, 365] on div "Veste softshell personnalisable Vous recherchez une des vêtements personnalisés…" at bounding box center [296, 350] width 467 height 420
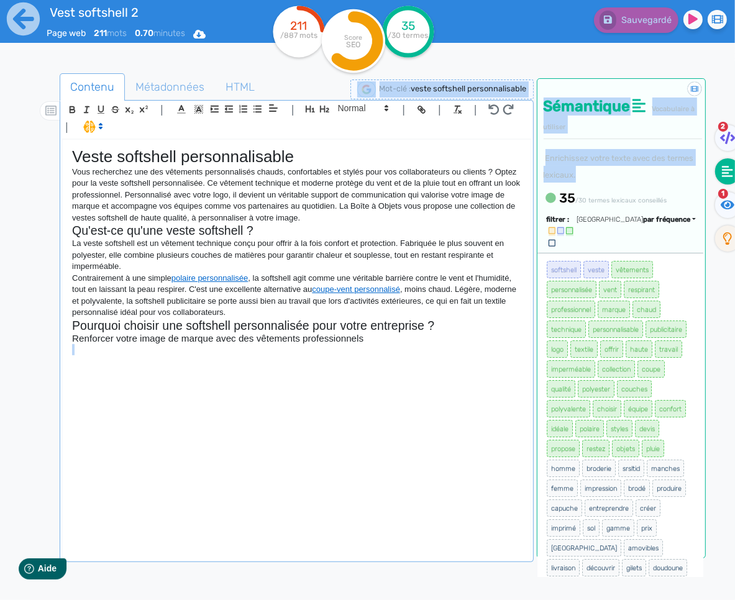
drag, startPoint x: 576, startPoint y: 173, endPoint x: 520, endPoint y: 143, distance: 62.5
click at [520, 143] on div "Contenu Métadonnées HTML | | H3 H4 H5 H6 Normal | | | | Veste softshell personn…" at bounding box center [385, 374] width 699 height 608
click at [558, 147] on div "Sémantique Vocabulaire à utiliser Enrichissez votre texte avec des termes lexic…" at bounding box center [621, 145] width 168 height 133
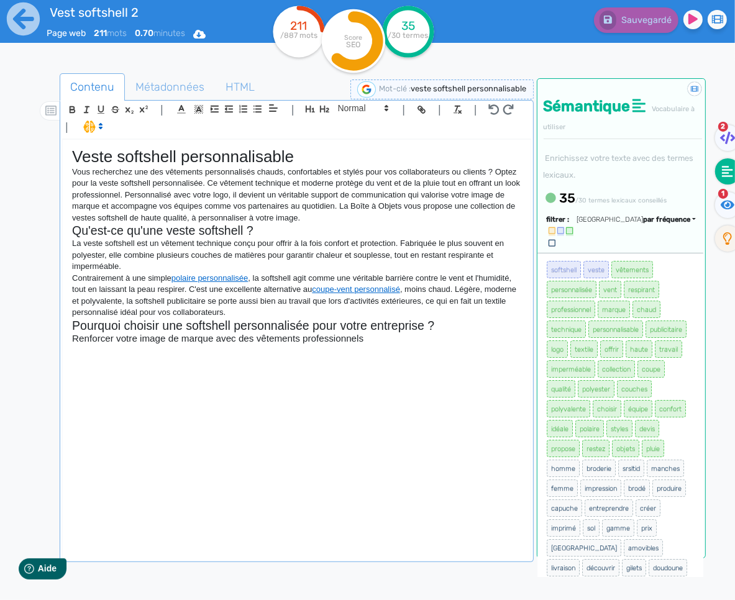
click at [342, 366] on div "Veste softshell personnalisable Vous recherchez une des vêtements personnalisés…" at bounding box center [296, 350] width 467 height 420
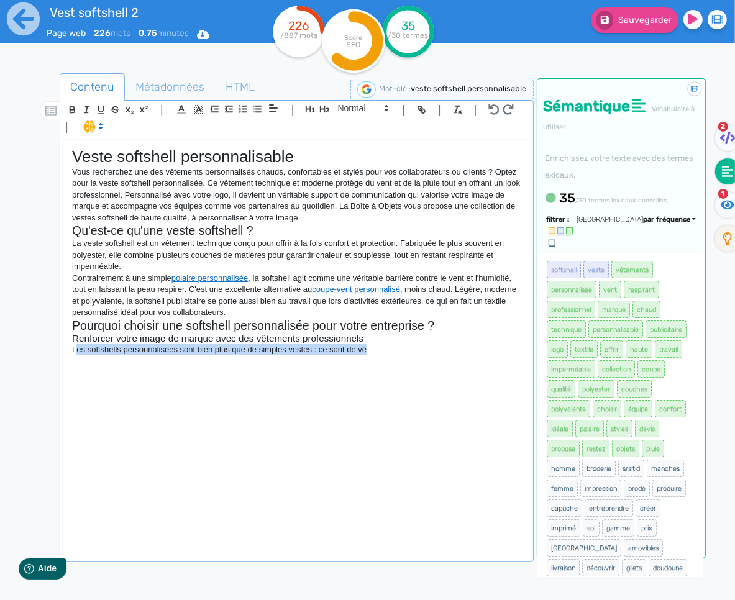
drag, startPoint x: 405, startPoint y: 360, endPoint x: 82, endPoint y: 349, distance: 323.1
click at [79, 350] on div "Veste softshell personnalisable Vous recherchez une des vêtements personnalisés…" at bounding box center [296, 350] width 467 height 420
click at [319, 367] on div "Veste softshell personnalisable Vous recherchez une des vêtements personnalisés…" at bounding box center [296, 350] width 467 height 420
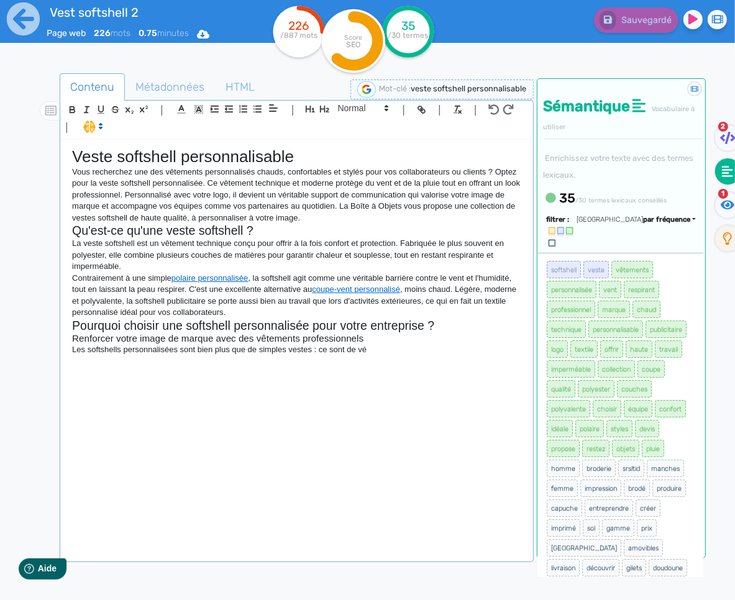
click at [87, 350] on p "Les softshells personnalisées sont bien plus que de simples vestes : ce sont de…" at bounding box center [296, 349] width 448 height 11
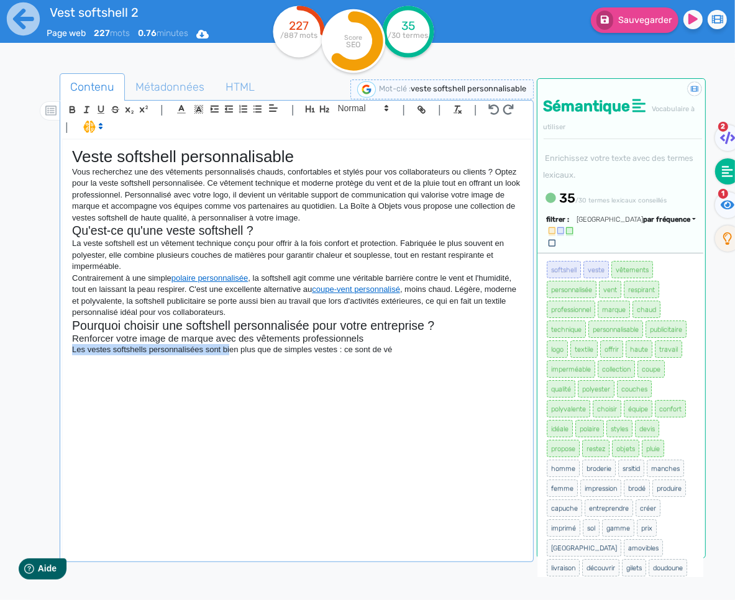
drag, startPoint x: 447, startPoint y: 345, endPoint x: 306, endPoint y: 351, distance: 141.1
click at [232, 350] on p "Les vestes softshells personnalisées sont bien plus que de simples vestes : ce …" at bounding box center [296, 349] width 448 height 11
click at [365, 347] on p "Les vestes softshells personnalisées sont bien plus que de simples vestes : ce …" at bounding box center [296, 349] width 448 height 11
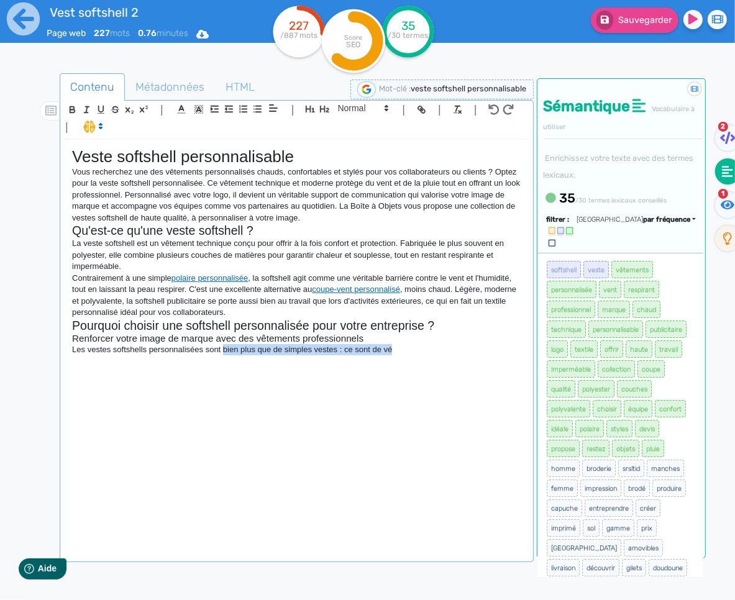
drag, startPoint x: 482, startPoint y: 356, endPoint x: 224, endPoint y: 355, distance: 257.7
click at [224, 355] on div "Veste softshell personnalisable Vous recherchez une des vêtements personnalisés…" at bounding box center [296, 350] width 467 height 420
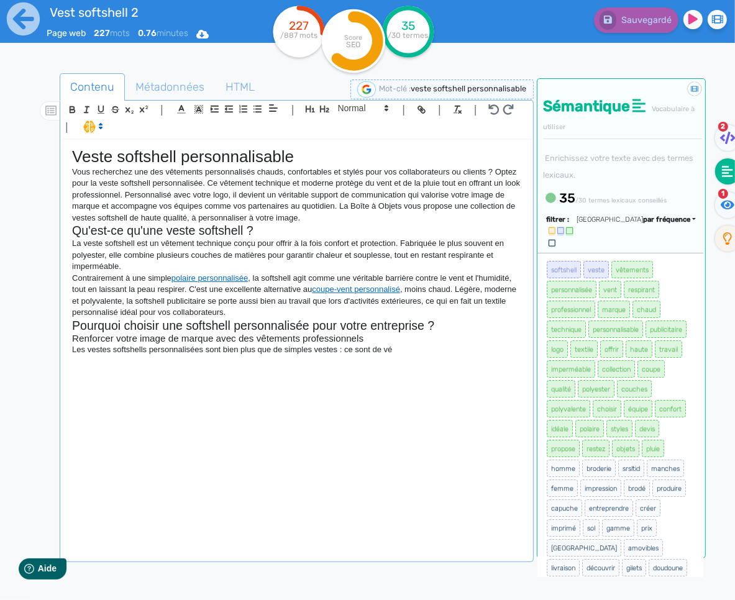
drag, startPoint x: 373, startPoint y: 356, endPoint x: 383, endPoint y: 357, distance: 10.6
click at [372, 356] on div "Veste softshell personnalisable Vous recherchez une des vêtements personnalisés…" at bounding box center [296, 350] width 467 height 420
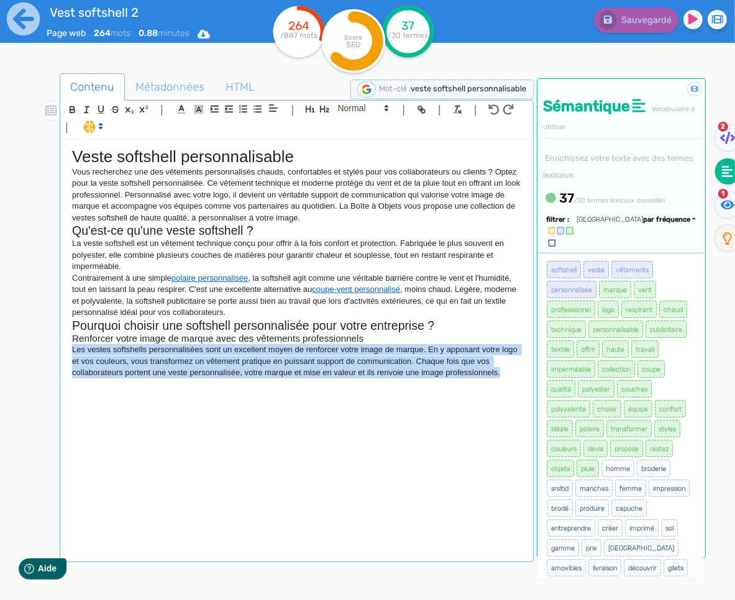
drag, startPoint x: 514, startPoint y: 379, endPoint x: 50, endPoint y: 346, distance: 465.1
click at [49, 346] on div "Contenu Métadonnées HTML | | H3 H4 H5 H6 Normal | | | | Veste softshell personn…" at bounding box center [385, 374] width 699 height 608
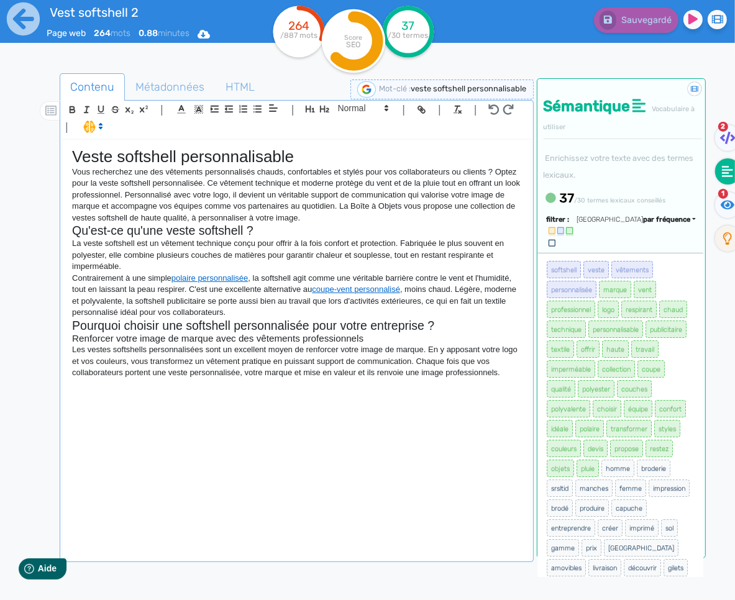
drag, startPoint x: 284, startPoint y: 396, endPoint x: 307, endPoint y: 394, distance: 23.1
click at [292, 395] on div "Veste softshell personnalisable Vous recherchez une des vêtements personnalisés…" at bounding box center [296, 350] width 467 height 420
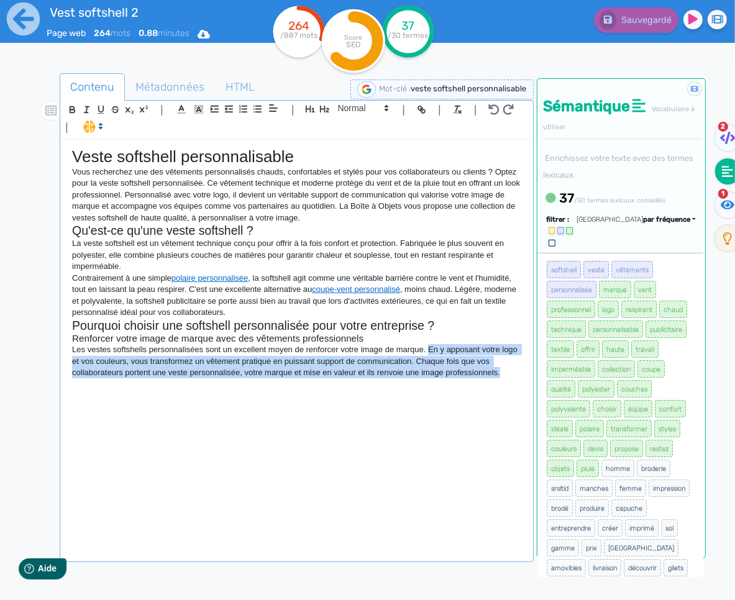
drag, startPoint x: 514, startPoint y: 377, endPoint x: 429, endPoint y: 347, distance: 90.2
click at [429, 347] on p "Les vestes softshells personnalisées sont un excellent moyen de renforcer votre…" at bounding box center [296, 361] width 448 height 34
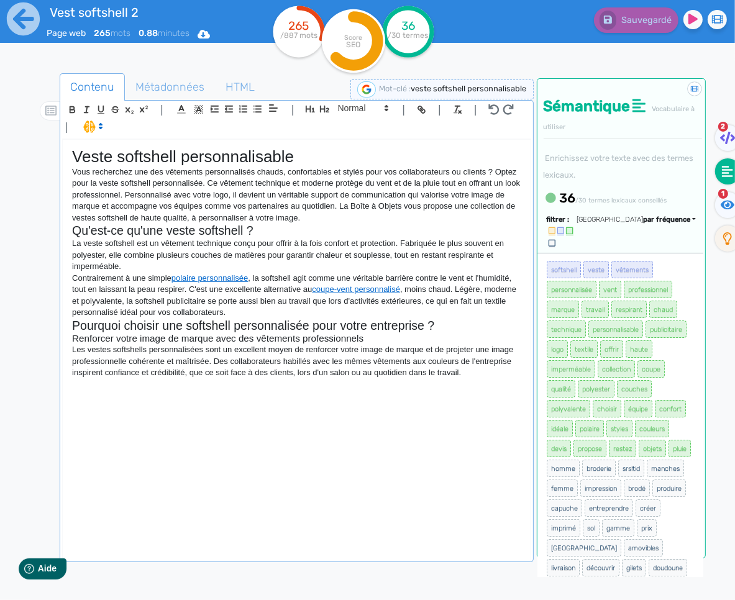
click at [247, 403] on div "Veste softshell personnalisable Vous recherchez une des vêtements personnalisés…" at bounding box center [296, 350] width 467 height 420
drag, startPoint x: 480, startPoint y: 394, endPoint x: 469, endPoint y: 394, distance: 11.2
click at [479, 394] on div "Veste softshell personnalisable Vous recherchez une des vêtements personnalisés…" at bounding box center [296, 350] width 467 height 420
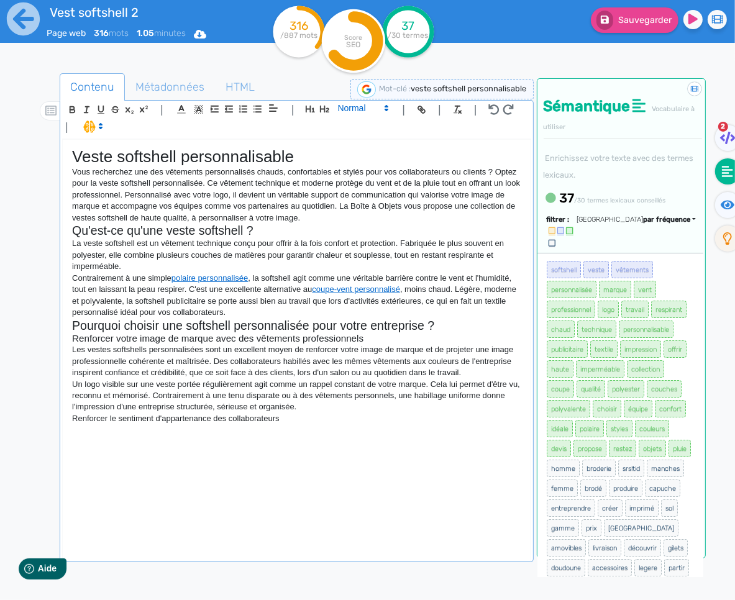
drag, startPoint x: 337, startPoint y: 111, endPoint x: 338, endPoint y: 118, distance: 6.9
click at [337, 111] on span at bounding box center [362, 108] width 61 height 15
click at [343, 125] on span at bounding box center [362, 130] width 50 height 22
click at [127, 457] on div "Veste softshell personnalisable Vous recherchez une des vêtements personnalisés…" at bounding box center [296, 350] width 467 height 420
click at [299, 469] on div "Veste softshell personnalisable Vous recherchez une des vêtements personnalisés…" at bounding box center [296, 350] width 467 height 420
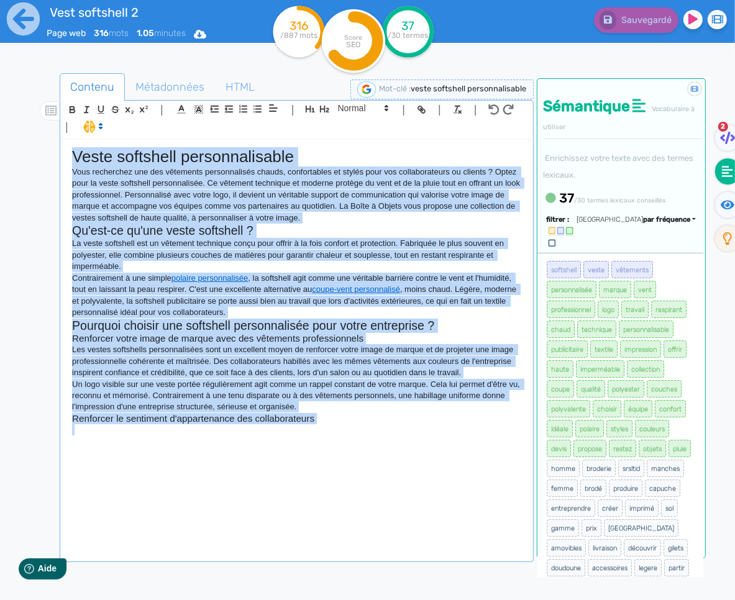
copy div "Lorem ipsumdolo sitametconsecte Adip elitseddoe tem inc utlaboree doloremagnaal…"
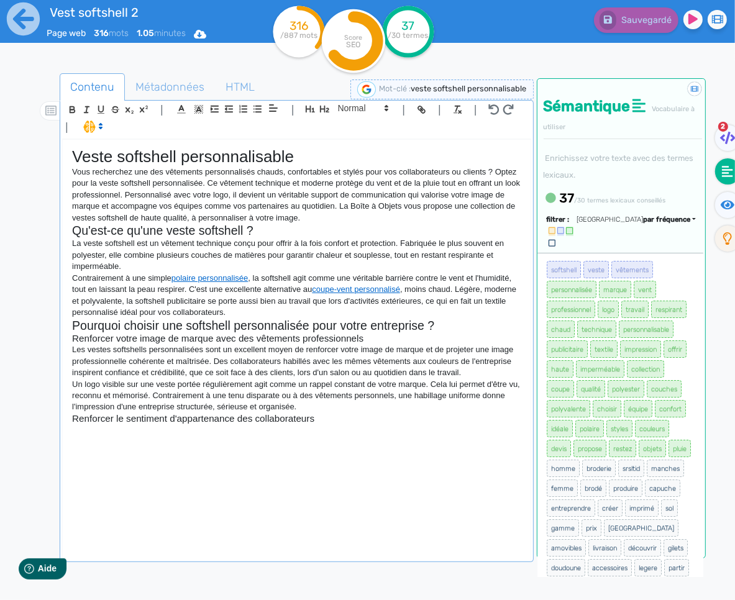
click at [170, 446] on div "Veste softshell personnalisable Vous recherchez une des vêtements personnalisés…" at bounding box center [296, 350] width 467 height 420
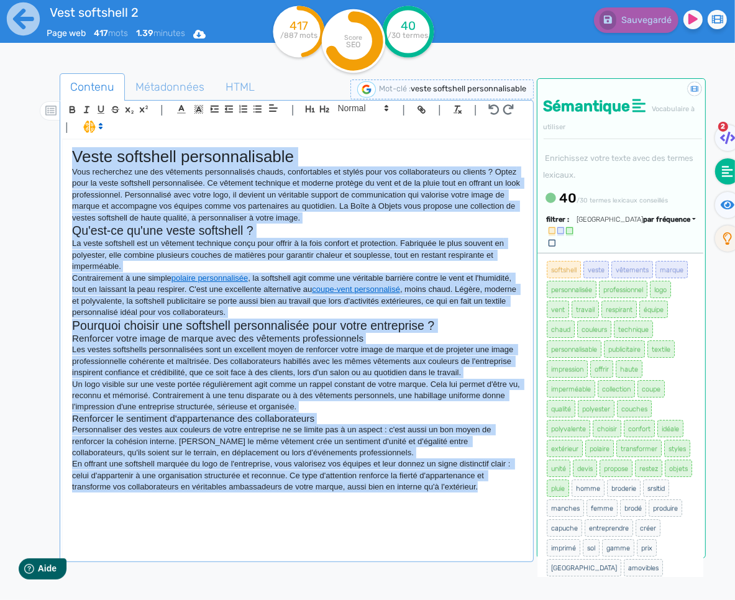
copy div "Lorem ipsumdolo sitametconsecte Adip elitseddoe tem inc utlaboree doloremagnaal…"
click at [424, 527] on div "Veste softshell personnalisable Vous recherchez une des vêtements personnalisés…" at bounding box center [296, 350] width 467 height 420
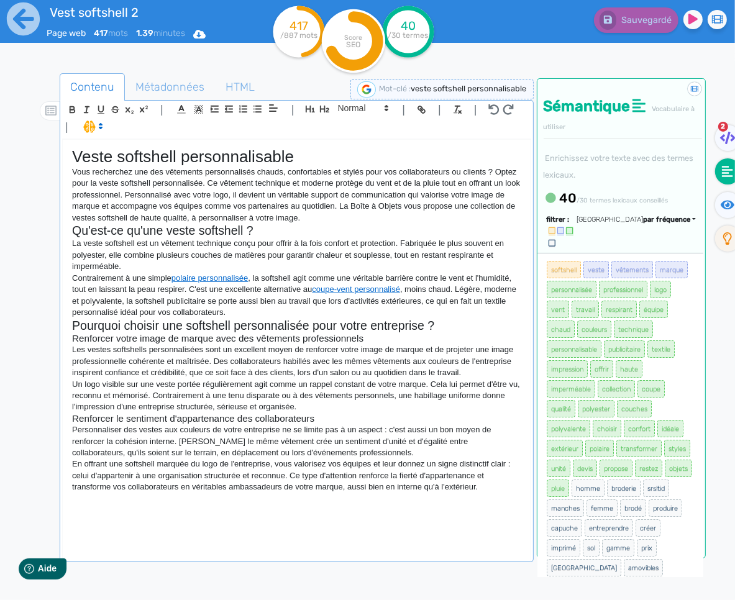
click at [488, 497] on div "Veste softshell personnalisable Vous recherchez une des vêtements personnalisés…" at bounding box center [296, 350] width 467 height 420
click at [458, 507] on div "Veste softshell personnalisable Vous recherchez une des vêtements personnalisés…" at bounding box center [296, 350] width 467 height 420
click at [353, 517] on div "Veste softshell personnalisable Vous recherchez une des vêtements personnalisés…" at bounding box center [296, 350] width 467 height 420
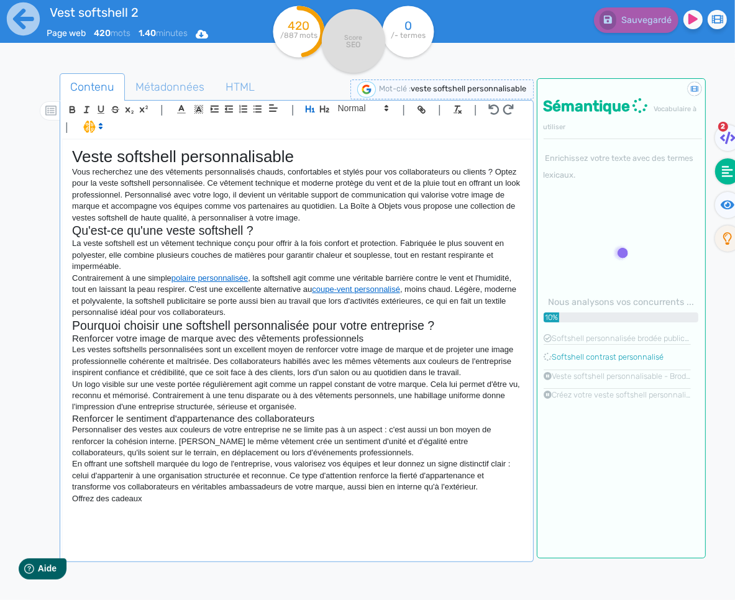
click at [156, 501] on p "Offrez des cadeaux" at bounding box center [296, 498] width 448 height 11
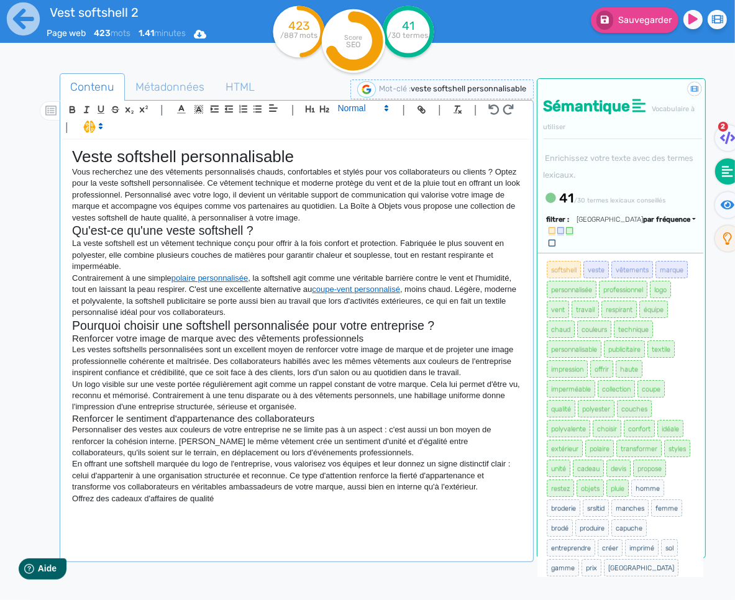
click at [365, 109] on span at bounding box center [362, 108] width 61 height 15
click at [365, 129] on span at bounding box center [362, 130] width 50 height 22
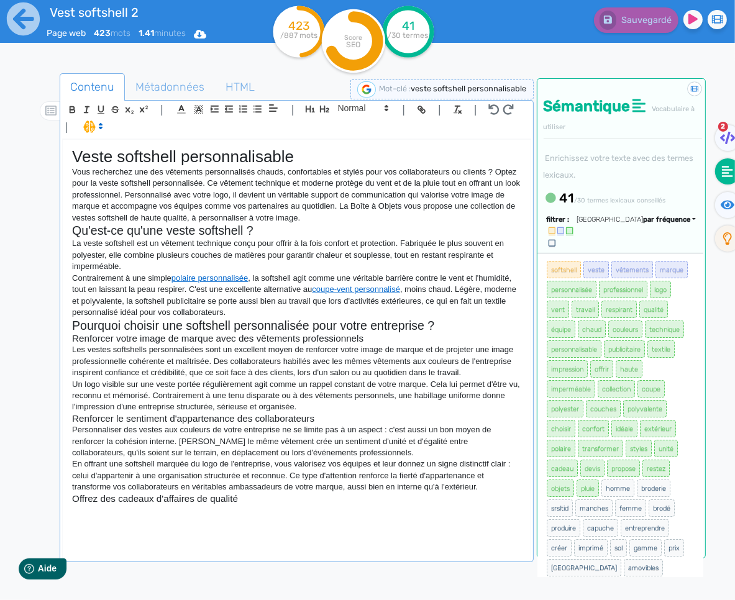
click at [98, 527] on div "Veste softshell personnalisable Vous recherchez une des vêtements personnalisés…" at bounding box center [296, 350] width 467 height 420
click at [152, 530] on div "Veste softshell personnalisable Vous recherchez une des vêtements personnalisés…" at bounding box center [296, 350] width 467 height 420
click at [160, 525] on div "Veste softshell personnalisable Vous recherchez une des vêtements personnalisés…" at bounding box center [296, 350] width 467 height 420
click at [241, 517] on div "Veste softshell personnalisable Vous recherchez une des vêtements personnalisés…" at bounding box center [296, 350] width 467 height 420
click at [242, 510] on p at bounding box center [296, 509] width 448 height 11
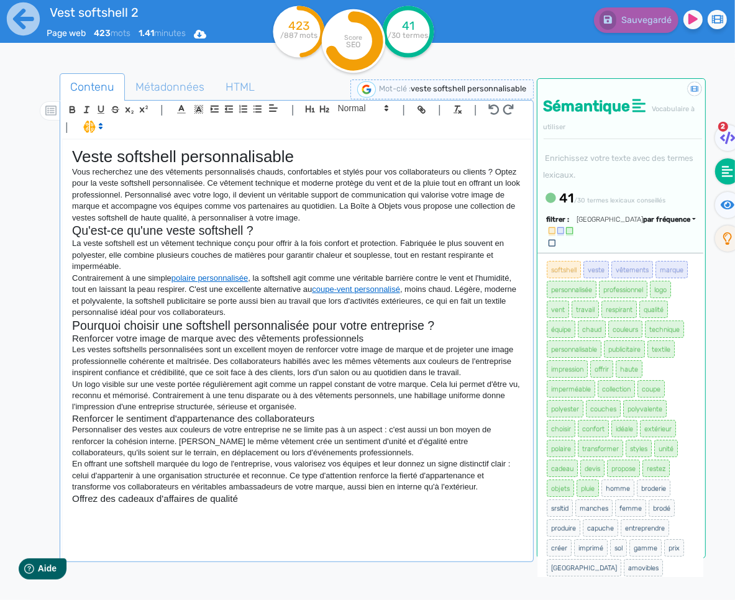
click at [210, 509] on p at bounding box center [296, 509] width 448 height 11
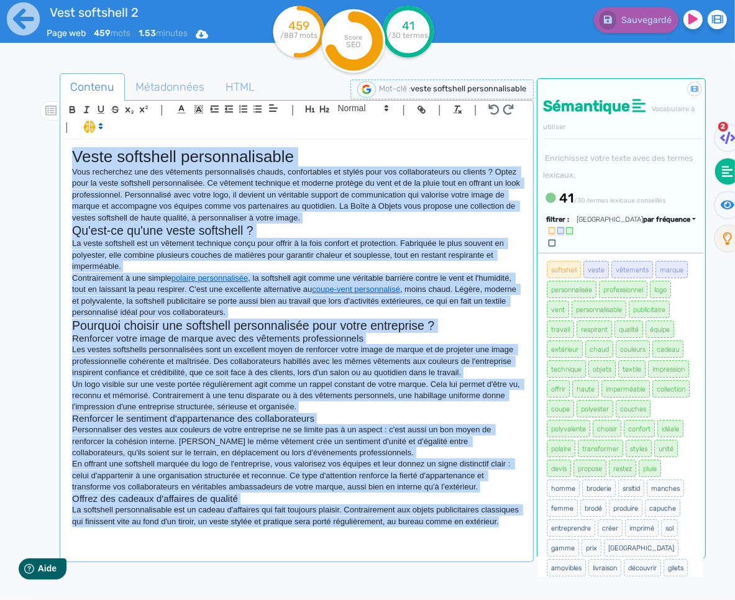
copy div "Lorem ipsumdolo sitametconsecte Adip elitseddoe tem inc utlaboree doloremagnaal…"
click at [188, 555] on div "Veste softshell personnalisable Vous recherchez une des vêtements personnalisés…" at bounding box center [296, 350] width 467 height 420
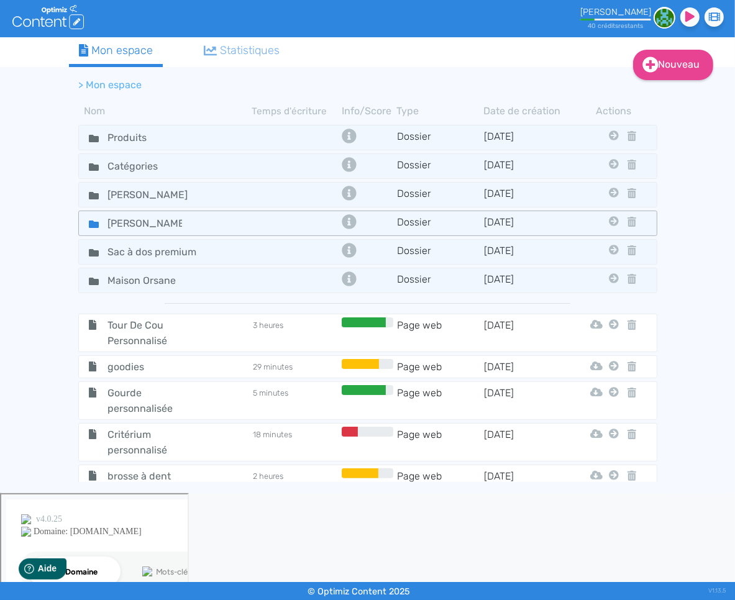
click at [91, 226] on icon at bounding box center [94, 224] width 10 height 10
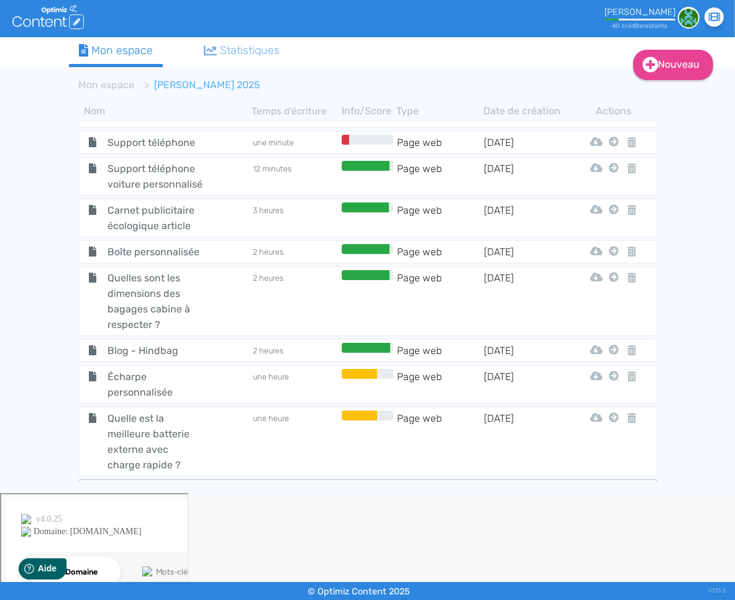
scroll to position [1237, 0]
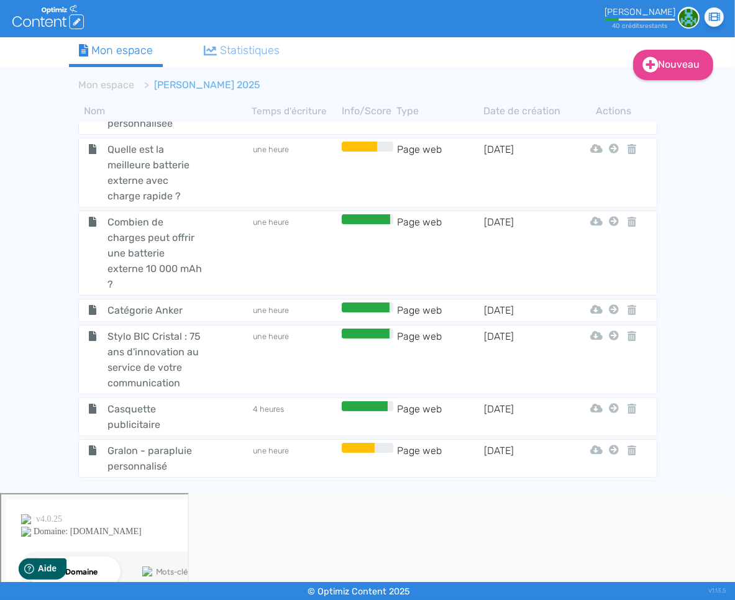
click at [143, 484] on span "Veste softshell" at bounding box center [155, 492] width 114 height 16
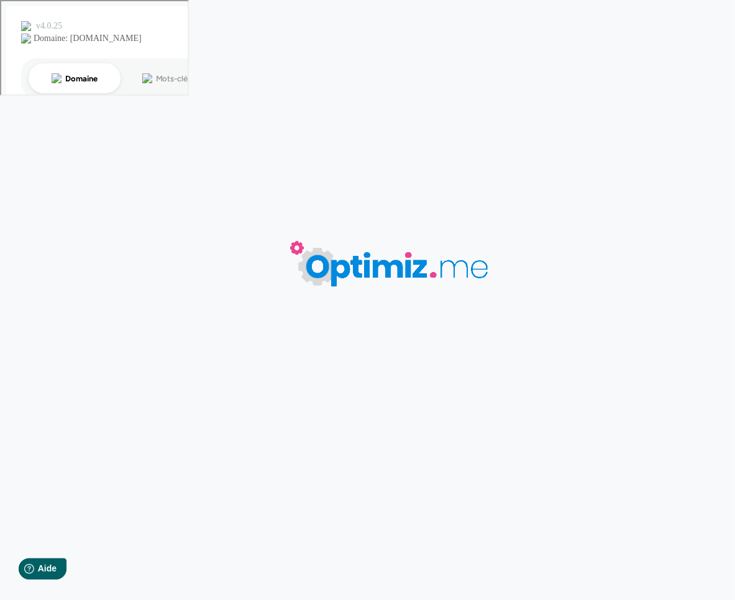
type input "Veste softshell"
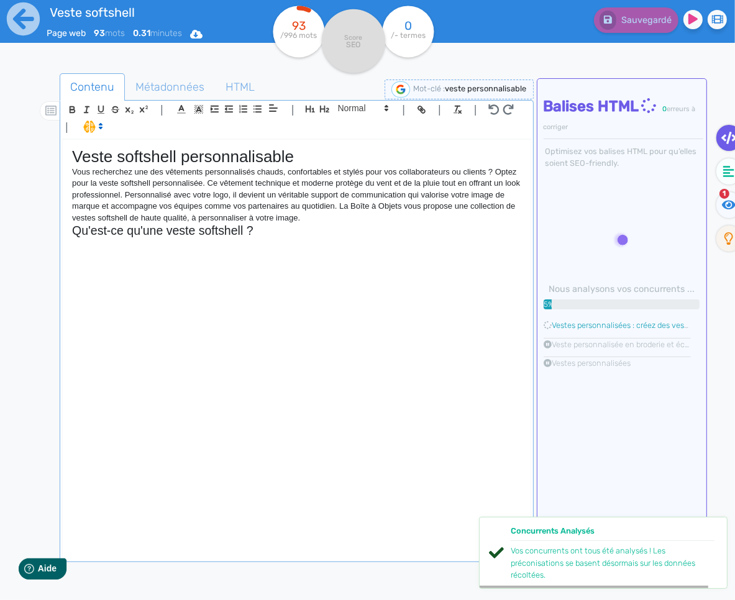
click at [270, 253] on div "Veste softshell personnalisable Vous recherchez une des vêtements personnalisés…" at bounding box center [296, 350] width 467 height 420
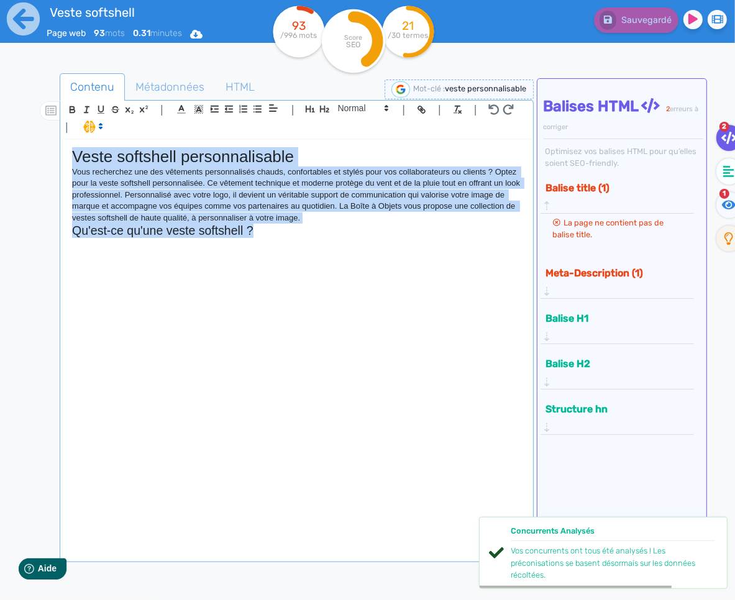
copy div "Veste softshell personnalisable Vous recherchez une des vêtements personnalisés…"
